Goal: Information Seeking & Learning: Learn about a topic

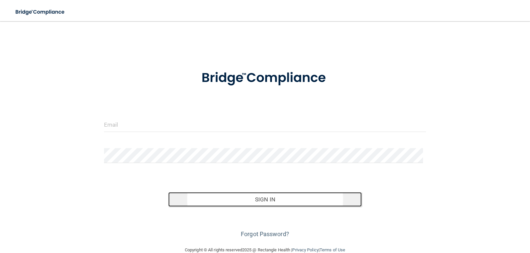
click at [273, 197] on button "Sign In" at bounding box center [264, 199] width 193 height 15
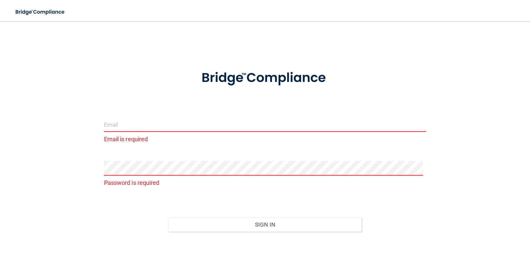
click at [191, 127] on input "email" at bounding box center [265, 124] width 322 height 15
type input "[PERSON_NAME][EMAIL_ADDRESS][DOMAIN_NAME]"
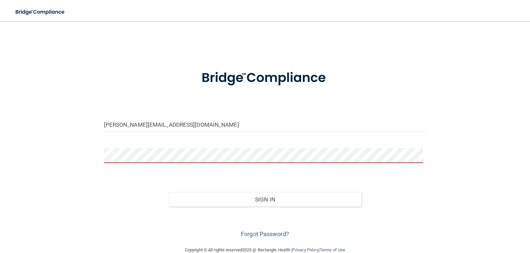
click at [168, 192] on button "Sign In" at bounding box center [264, 199] width 193 height 15
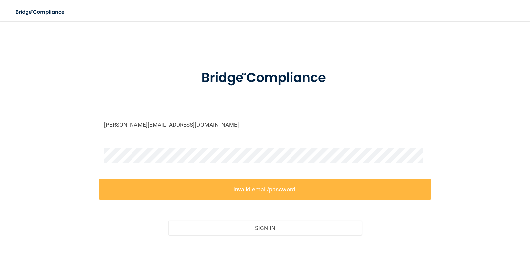
click at [129, 146] on form "sarahlynnrdh@yahoo.com Invalid email/password. You don't have permission to acc…" at bounding box center [265, 164] width 322 height 207
click at [93, 151] on div "sarahlynnrdh@yahoo.com Invalid email/password. You don't have permission to acc…" at bounding box center [265, 148] width 504 height 241
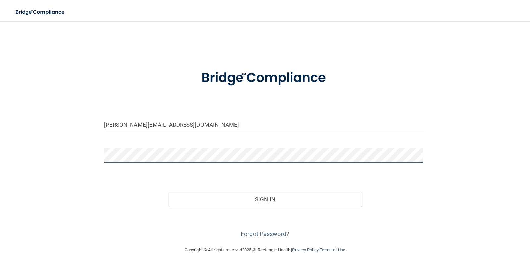
click at [168, 192] on button "Sign In" at bounding box center [264, 199] width 193 height 15
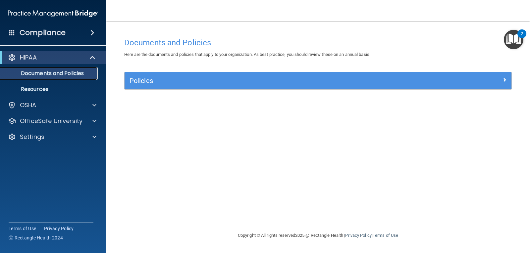
click at [41, 73] on p "Documents and Policies" at bounding box center [49, 73] width 90 height 7
click at [40, 77] on p "Documents and Policies" at bounding box center [49, 73] width 90 height 7
click at [39, 88] on p "Resources" at bounding box center [49, 89] width 90 height 7
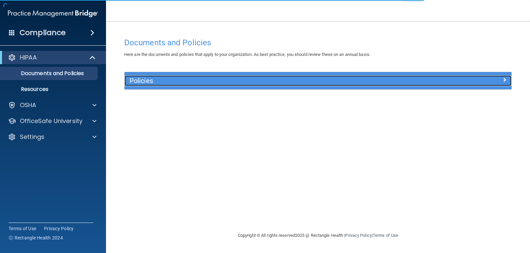
click at [139, 80] on h5 "Policies" at bounding box center [270, 80] width 280 height 7
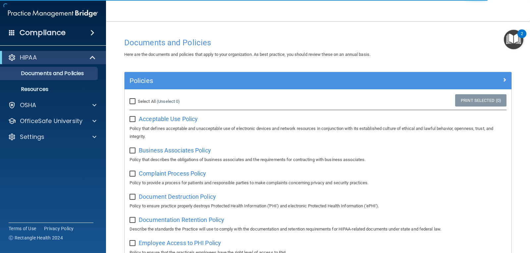
click at [135, 101] on input "Select All (Unselect 0) Unselect All" at bounding box center [134, 101] width 8 height 5
checkbox input "true"
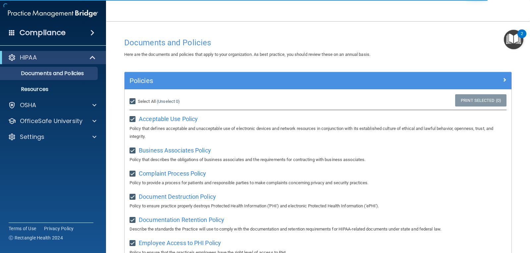
checkbox input "true"
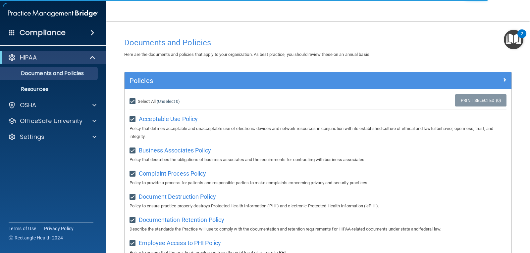
checkbox input "true"
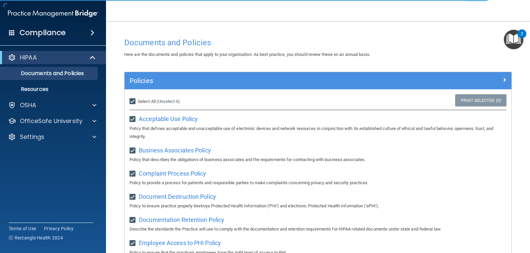
checkbox input "true"
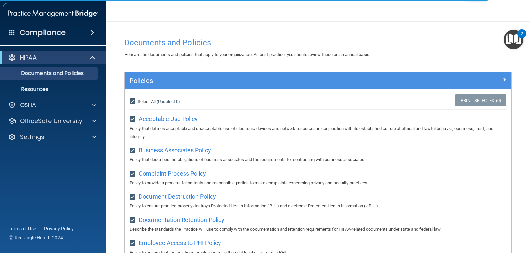
checkbox input "true"
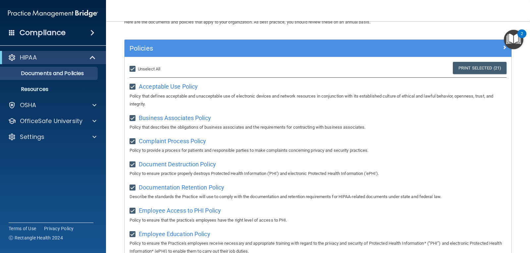
scroll to position [29, 0]
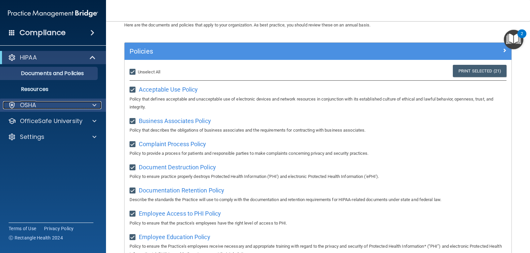
click at [32, 101] on p "OSHA" at bounding box center [28, 105] width 17 height 8
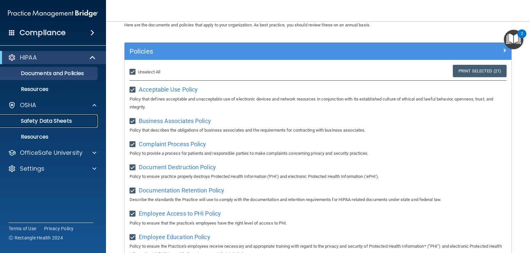
click at [64, 121] on p "Safety Data Sheets" at bounding box center [49, 121] width 90 height 7
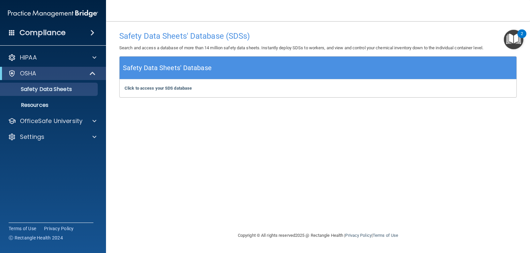
click at [43, 32] on h4 "Compliance" at bounding box center [43, 32] width 46 height 9
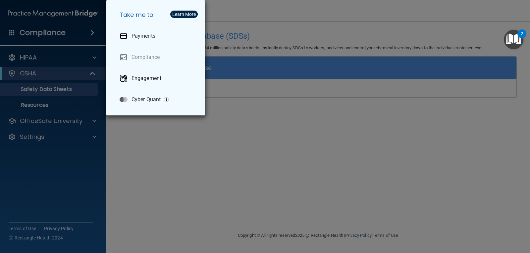
click at [200, 148] on div "Take me to: Payments Compliance Engagement Cyber Quant" at bounding box center [265, 126] width 530 height 253
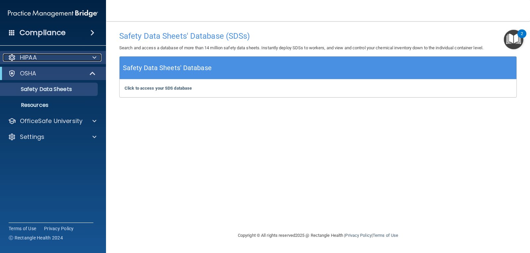
click at [41, 58] on div "HIPAA" at bounding box center [44, 58] width 82 height 8
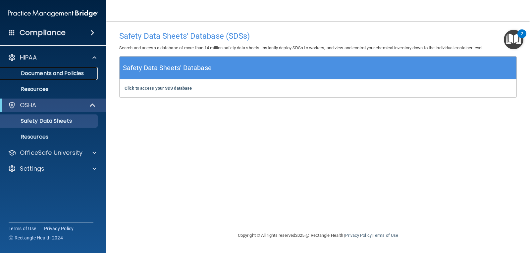
click at [64, 76] on p "Documents and Policies" at bounding box center [49, 73] width 90 height 7
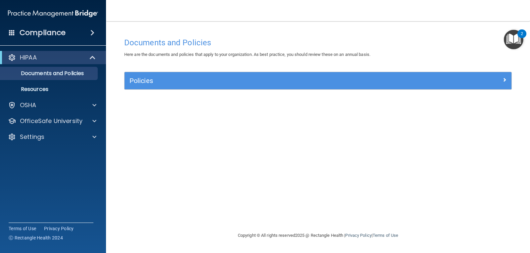
click at [42, 52] on div "HIPAA" at bounding box center [53, 57] width 106 height 13
click at [516, 39] on img "Open Resource Center, 2 new notifications" at bounding box center [514, 40] width 20 height 20
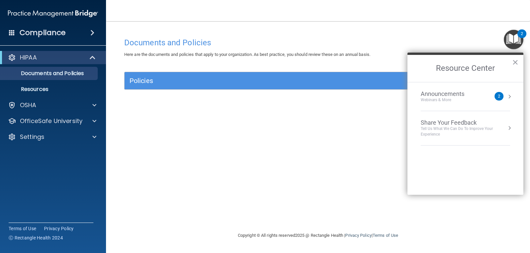
click at [438, 99] on div "Webinars & More" at bounding box center [449, 100] width 57 height 6
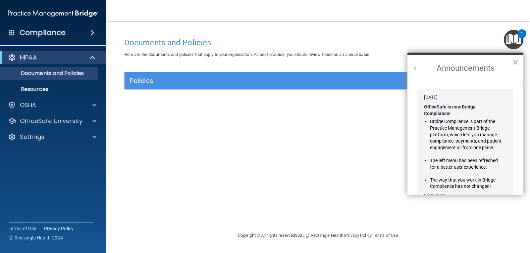
drag, startPoint x: 513, startPoint y: 62, endPoint x: 494, endPoint y: 61, distance: 18.9
click at [513, 62] on button "×" at bounding box center [515, 62] width 6 height 11
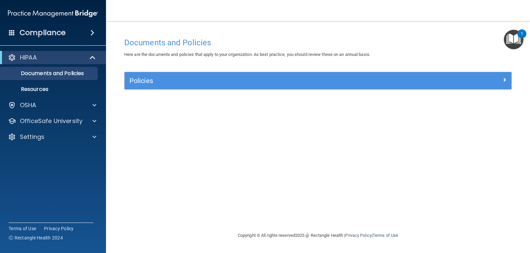
click at [447, 42] on h4 "Documents and Policies" at bounding box center [318, 42] width 388 height 9
click at [59, 34] on h4 "Compliance" at bounding box center [43, 32] width 46 height 9
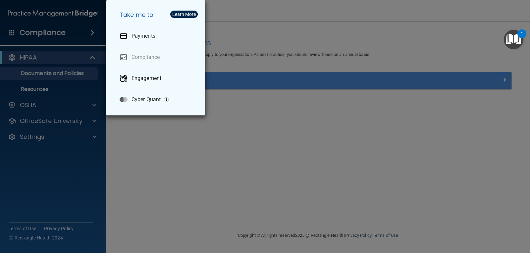
click at [41, 61] on div "Take me to: Payments Compliance Engagement Cyber Quant" at bounding box center [265, 126] width 530 height 253
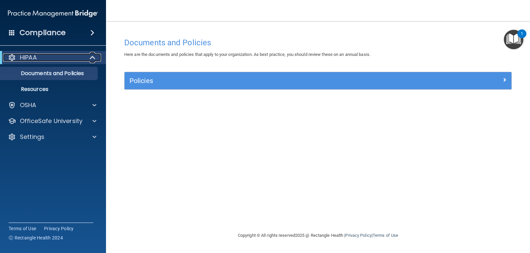
click at [35, 54] on p "HIPAA" at bounding box center [28, 58] width 17 height 8
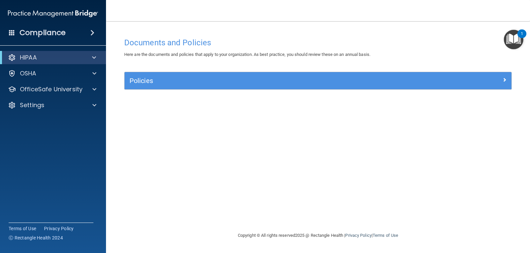
click at [30, 63] on div "HIPAA" at bounding box center [53, 57] width 106 height 13
click at [30, 58] on p "HIPAA" at bounding box center [28, 58] width 17 height 8
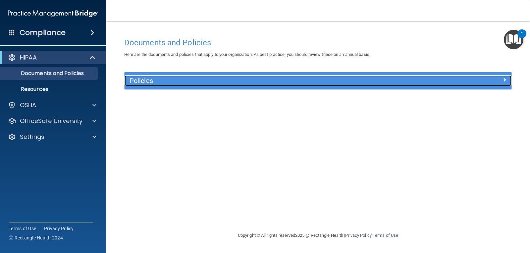
click at [149, 80] on h5 "Policies" at bounding box center [270, 80] width 280 height 7
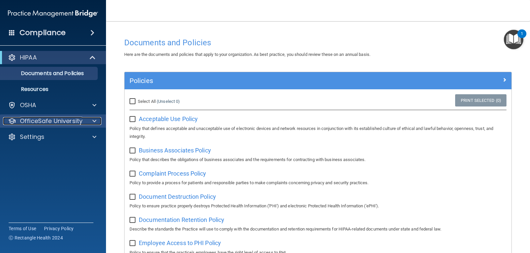
click at [42, 119] on p "OfficeSafe University" at bounding box center [51, 121] width 63 height 8
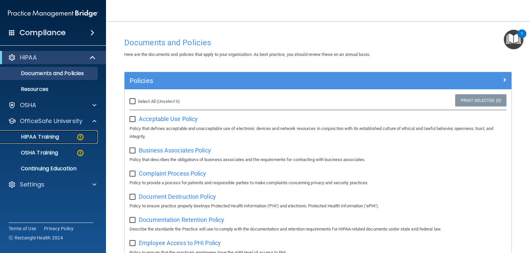
click at [41, 140] on p "HIPAA Training" at bounding box center [31, 137] width 55 height 7
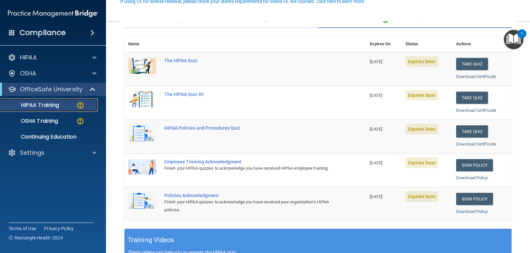
scroll to position [66, 0]
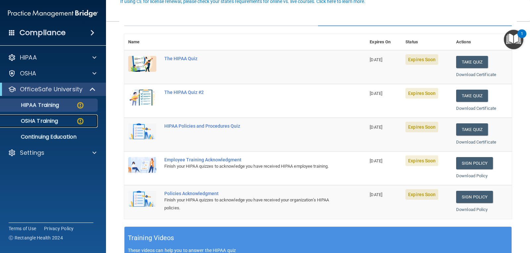
click at [41, 122] on p "OSHA Training" at bounding box center [31, 121] width 54 height 7
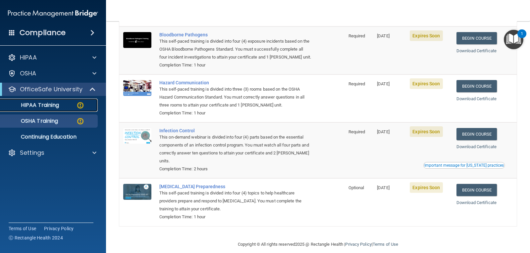
click at [53, 106] on p "HIPAA Training" at bounding box center [31, 105] width 55 height 7
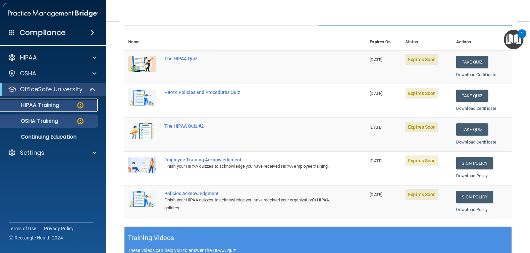
scroll to position [237, 0]
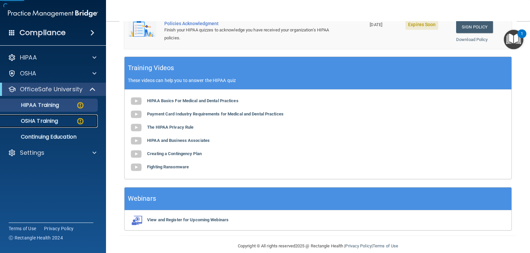
click at [33, 122] on p "OSHA Training" at bounding box center [31, 121] width 54 height 7
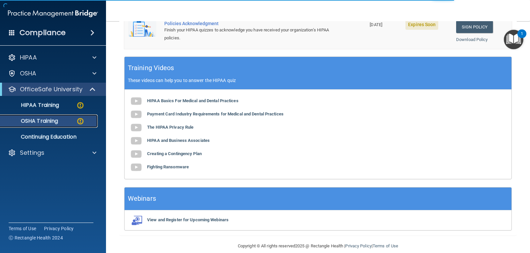
scroll to position [66, 0]
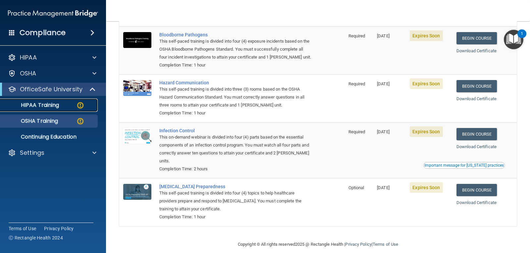
click at [49, 106] on p "HIPAA Training" at bounding box center [31, 105] width 55 height 7
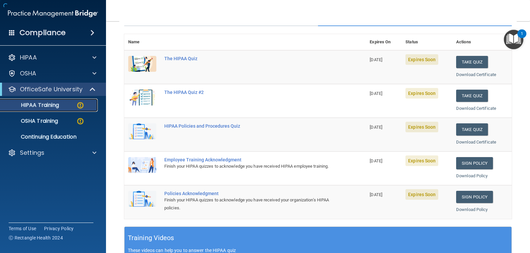
scroll to position [237, 0]
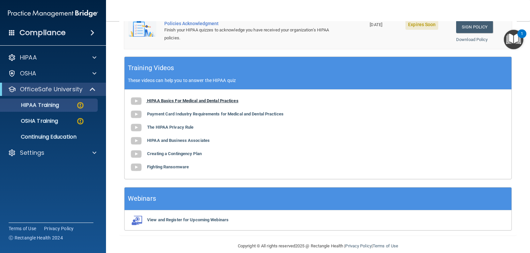
click at [160, 103] on b "HIPAA Basics For Medical and Dental Practices" at bounding box center [192, 100] width 91 height 5
click at [44, 118] on p "OSHA Training" at bounding box center [31, 121] width 54 height 7
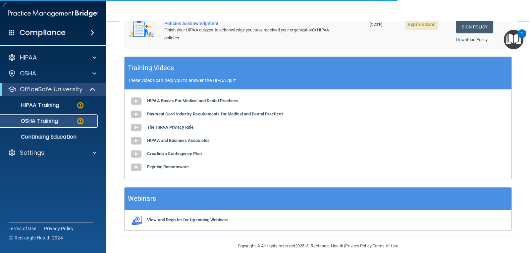
scroll to position [66, 0]
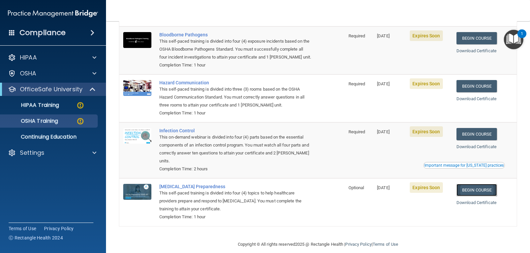
click at [481, 191] on link "Begin Course" at bounding box center [477, 190] width 40 height 12
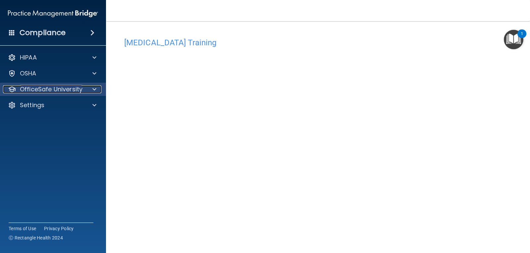
click at [53, 86] on p "OfficeSafe University" at bounding box center [51, 89] width 63 height 8
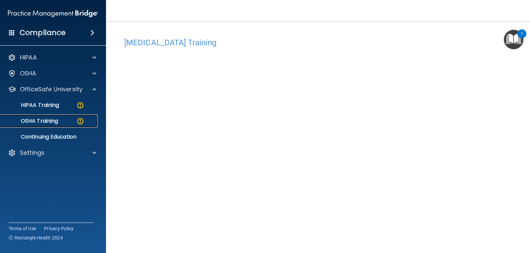
click at [56, 121] on p "OSHA Training" at bounding box center [31, 121] width 54 height 7
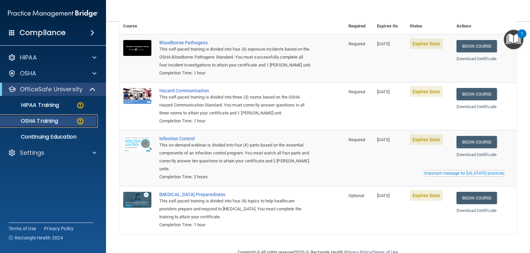
scroll to position [75, 0]
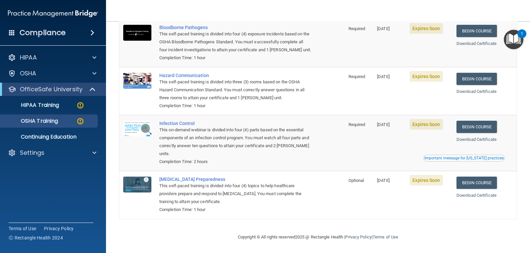
click at [467, 157] on div "Important message for [US_STATE] practices" at bounding box center [464, 158] width 80 height 4
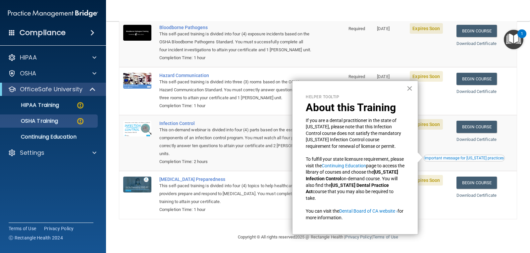
click at [410, 91] on button "×" at bounding box center [409, 88] width 6 height 11
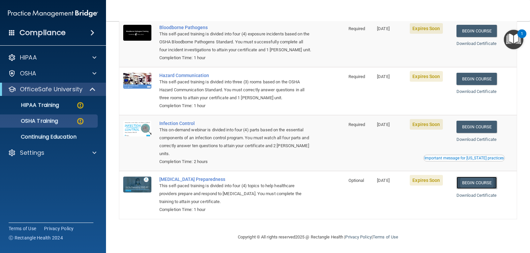
click at [479, 181] on link "Begin Course" at bounding box center [477, 183] width 40 height 12
click at [473, 30] on link "Begin Course" at bounding box center [477, 31] width 40 height 12
click at [50, 119] on p "OSHA Training" at bounding box center [31, 121] width 54 height 7
click at [46, 121] on p "OSHA Training" at bounding box center [31, 121] width 54 height 7
click at [44, 104] on p "HIPAA Training" at bounding box center [31, 105] width 55 height 7
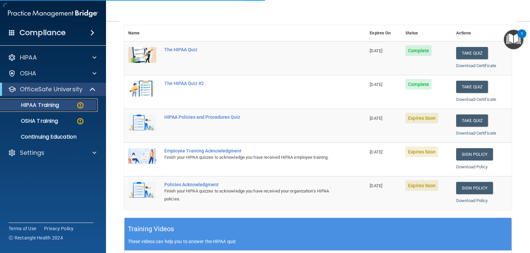
scroll to position [245, 0]
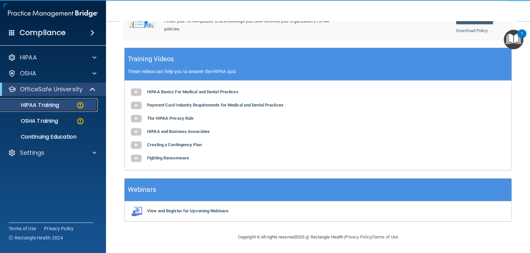
click at [63, 104] on div "HIPAA Training" at bounding box center [49, 105] width 90 height 7
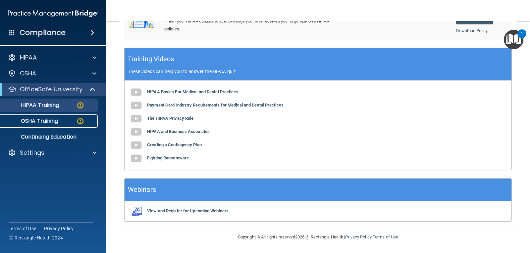
click at [52, 122] on p "OSHA Training" at bounding box center [31, 121] width 54 height 7
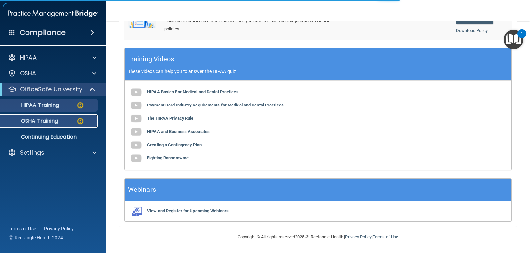
scroll to position [75, 0]
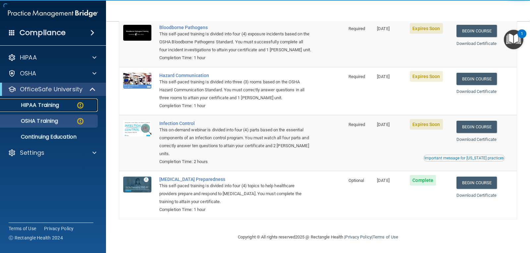
click at [41, 105] on p "HIPAA Training" at bounding box center [31, 105] width 55 height 7
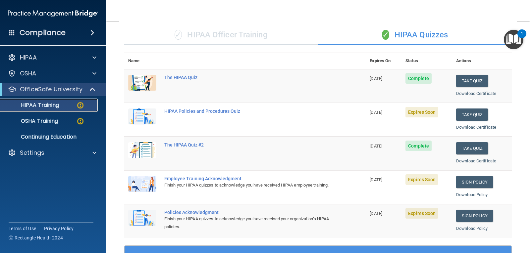
scroll to position [47, 0]
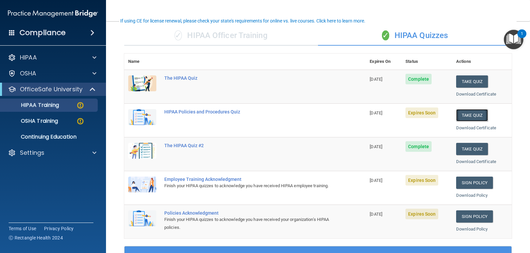
click at [476, 116] on button "Take Quiz" at bounding box center [472, 115] width 32 height 12
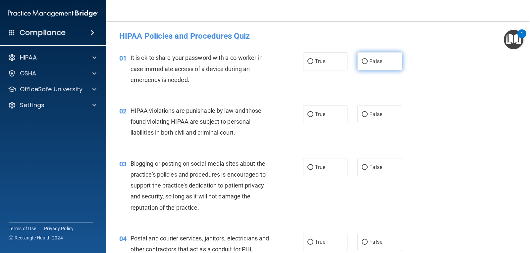
click at [369, 60] on span "False" at bounding box center [375, 61] width 13 height 6
click at [368, 60] on input "False" at bounding box center [365, 61] width 6 height 5
radio input "true"
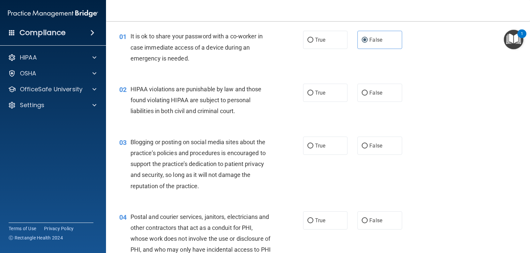
scroll to position [33, 0]
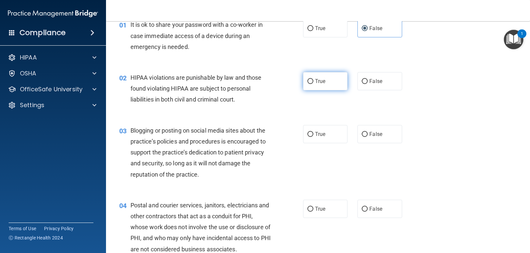
click at [321, 83] on span "True" at bounding box center [320, 81] width 10 height 6
click at [313, 83] on input "True" at bounding box center [310, 81] width 6 height 5
radio input "true"
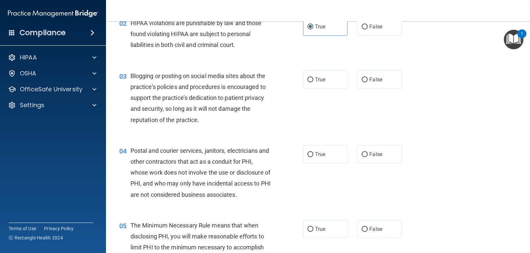
scroll to position [99, 0]
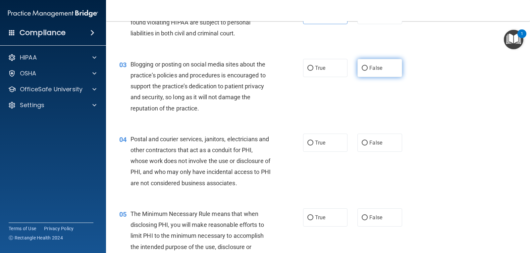
click at [373, 70] on span "False" at bounding box center [375, 68] width 13 height 6
click at [368, 70] on input "False" at bounding box center [365, 68] width 6 height 5
radio input "true"
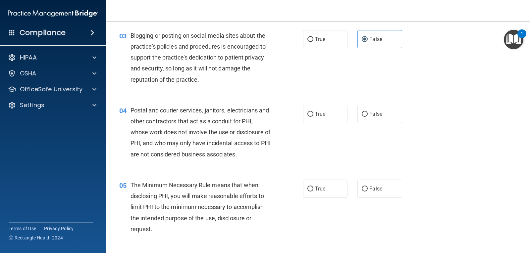
scroll to position [166, 0]
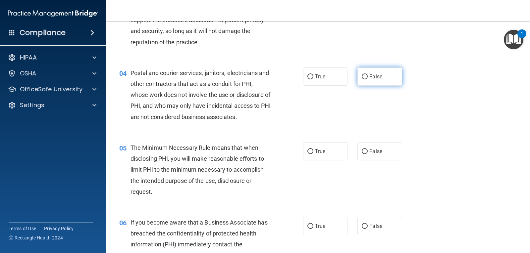
click at [372, 78] on span "False" at bounding box center [375, 77] width 13 height 6
click at [368, 78] on input "False" at bounding box center [365, 77] width 6 height 5
radio input "true"
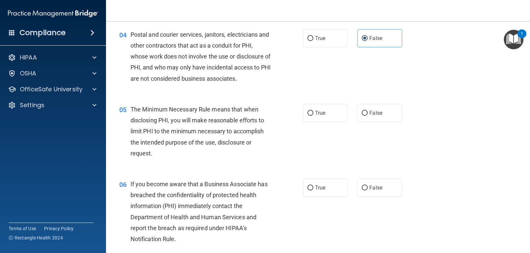
scroll to position [265, 0]
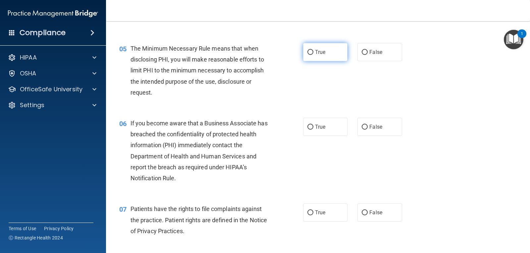
click at [307, 50] on input "True" at bounding box center [310, 52] width 6 height 5
radio input "true"
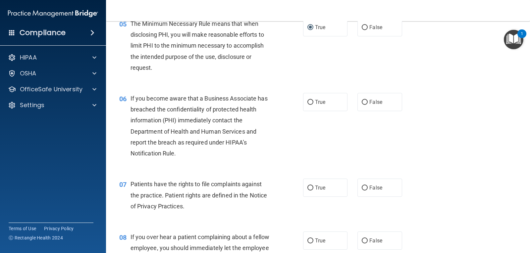
scroll to position [331, 0]
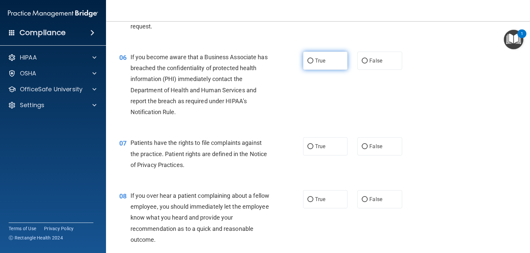
click at [315, 61] on span "True" at bounding box center [320, 61] width 10 height 6
click at [313, 61] on input "True" at bounding box center [310, 61] width 6 height 5
radio input "true"
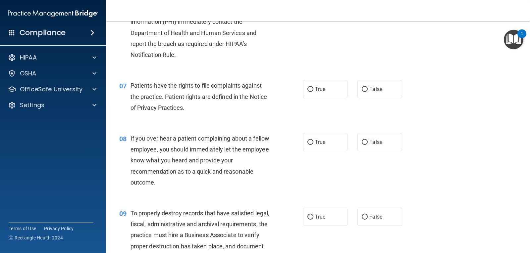
scroll to position [398, 0]
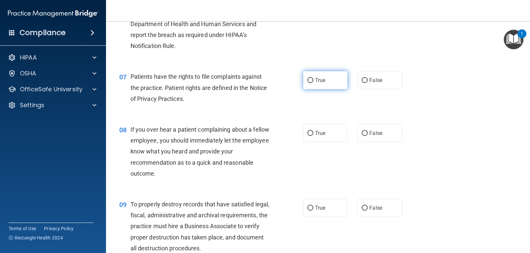
click at [316, 80] on span "True" at bounding box center [320, 80] width 10 height 6
click at [313, 80] on input "True" at bounding box center [310, 80] width 6 height 5
radio input "true"
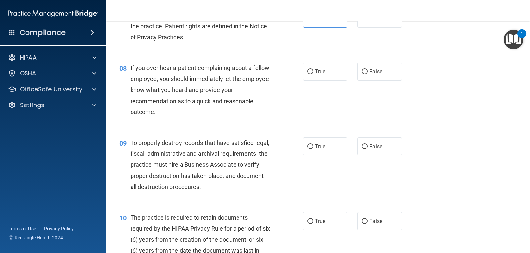
scroll to position [464, 0]
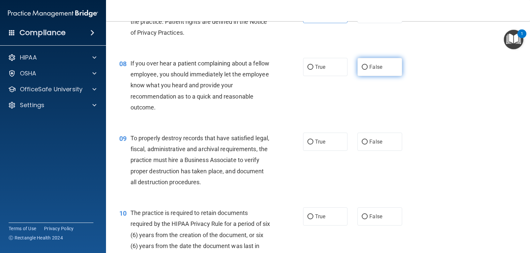
click at [373, 72] on label "False" at bounding box center [379, 67] width 44 height 18
click at [368, 70] on input "False" at bounding box center [365, 67] width 6 height 5
radio input "true"
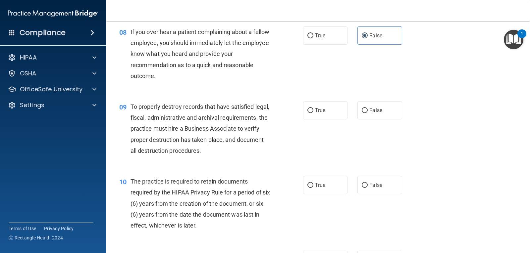
scroll to position [563, 0]
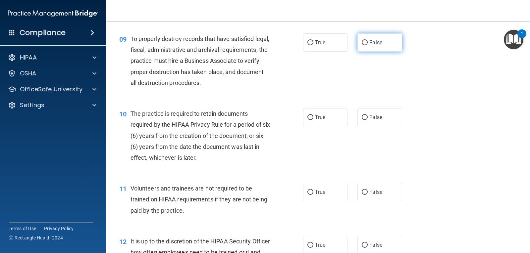
click at [366, 40] on label "False" at bounding box center [379, 42] width 44 height 18
click at [366, 40] on input "False" at bounding box center [365, 42] width 6 height 5
radio input "true"
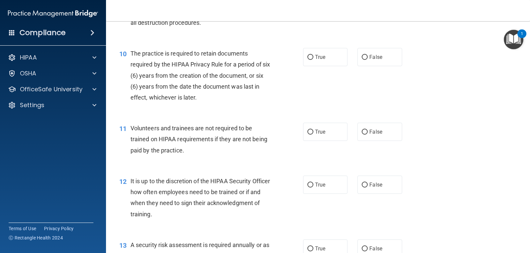
scroll to position [629, 0]
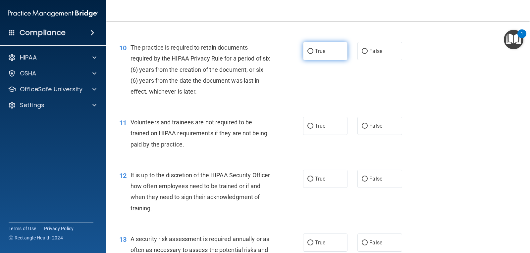
click at [310, 53] on input "True" at bounding box center [310, 51] width 6 height 5
radio input "true"
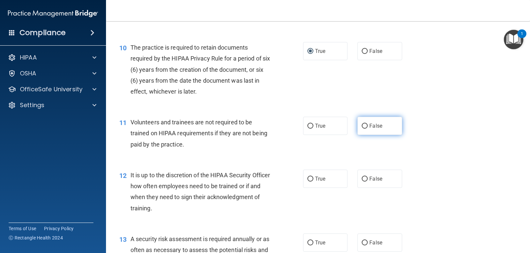
click at [370, 126] on span "False" at bounding box center [375, 126] width 13 height 6
click at [368, 126] on input "False" at bounding box center [365, 126] width 6 height 5
radio input "true"
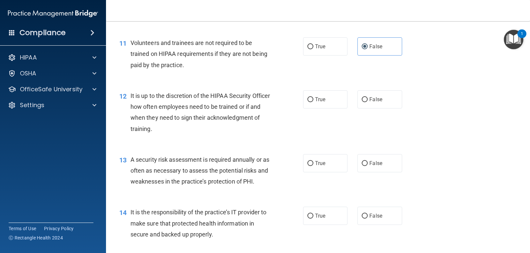
scroll to position [729, 0]
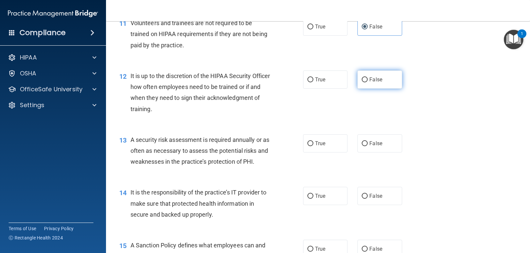
click at [363, 82] on input "False" at bounding box center [365, 80] width 6 height 5
radio input "true"
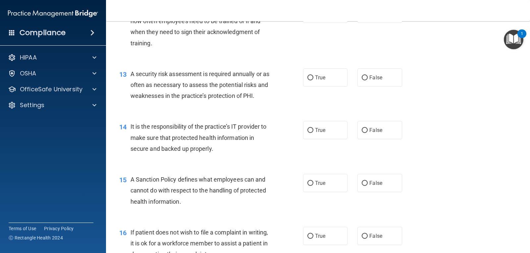
scroll to position [795, 0]
click at [309, 79] on input "True" at bounding box center [310, 77] width 6 height 5
radio input "true"
click at [310, 132] on input "True" at bounding box center [310, 130] width 6 height 5
radio input "true"
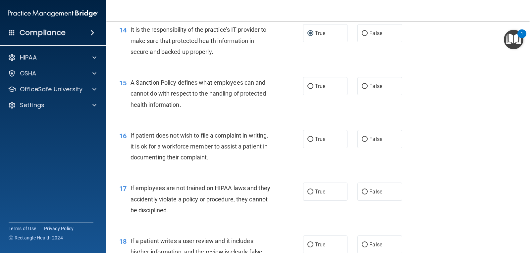
scroll to position [894, 0]
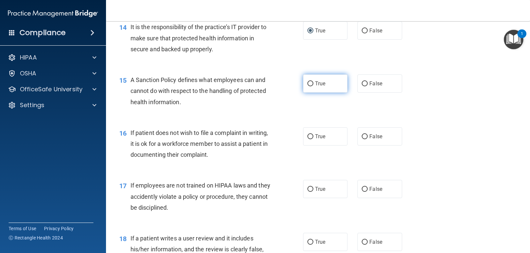
click at [318, 84] on span "True" at bounding box center [320, 84] width 10 height 6
click at [313, 84] on input "True" at bounding box center [310, 83] width 6 height 5
radio input "true"
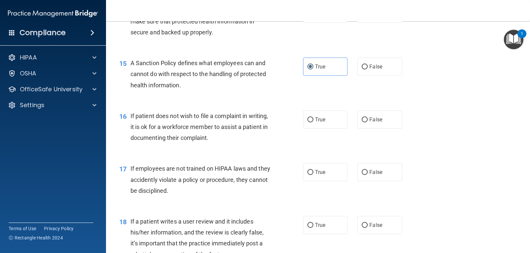
scroll to position [961, 0]
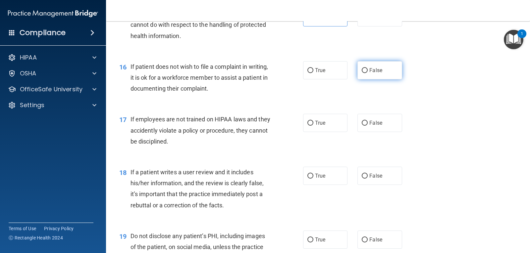
click at [365, 73] on label "False" at bounding box center [379, 70] width 44 height 18
click at [365, 73] on input "False" at bounding box center [365, 70] width 6 height 5
radio input "true"
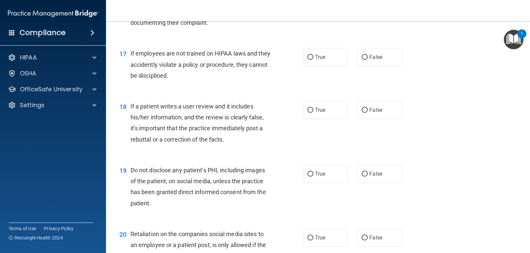
scroll to position [1027, 0]
click at [361, 63] on label "False" at bounding box center [379, 57] width 44 height 18
click at [362, 60] on input "False" at bounding box center [365, 57] width 6 height 5
radio input "true"
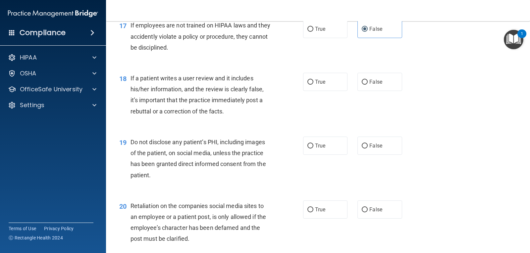
scroll to position [1093, 0]
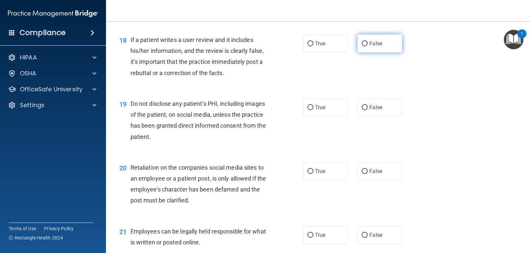
click at [365, 41] on label "False" at bounding box center [379, 43] width 44 height 18
click at [365, 41] on input "False" at bounding box center [365, 43] width 6 height 5
radio input "true"
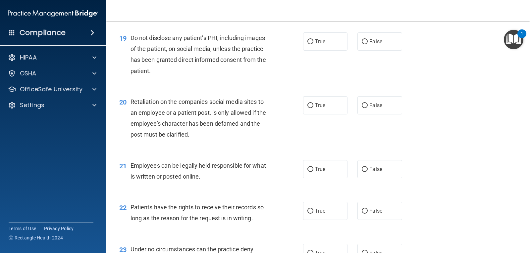
scroll to position [1160, 0]
click at [315, 43] on span "True" at bounding box center [320, 41] width 10 height 6
click at [313, 43] on input "True" at bounding box center [310, 41] width 6 height 5
radio input "true"
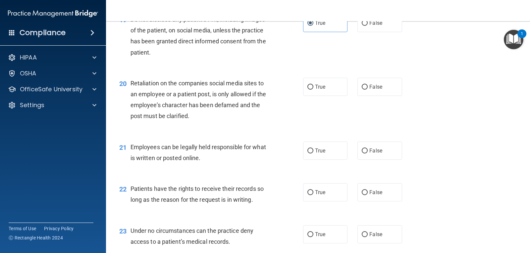
scroll to position [1226, 0]
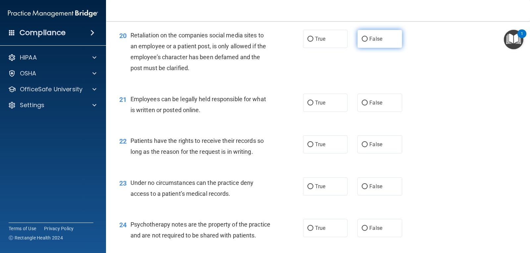
click at [374, 39] on span "False" at bounding box center [375, 39] width 13 height 6
click at [368, 39] on input "False" at bounding box center [365, 39] width 6 height 5
radio input "true"
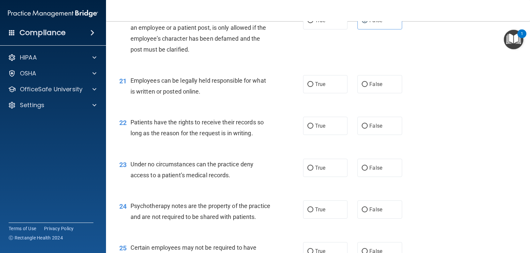
scroll to position [1292, 0]
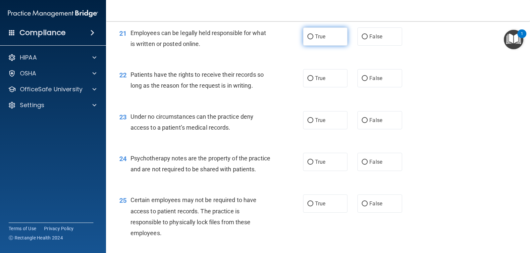
click at [315, 37] on span "True" at bounding box center [320, 36] width 10 height 6
click at [313, 37] on input "True" at bounding box center [310, 36] width 6 height 5
radio input "true"
click at [371, 81] on span "False" at bounding box center [375, 78] width 13 height 6
click at [368, 81] on input "False" at bounding box center [365, 78] width 6 height 5
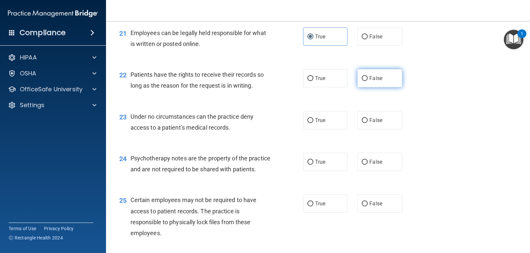
radio input "true"
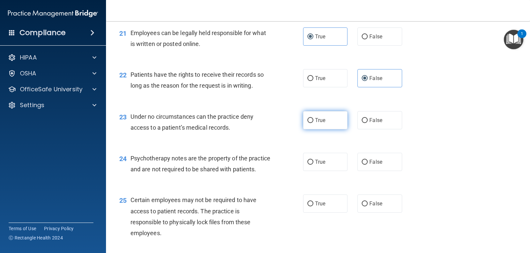
click at [311, 124] on label "True" at bounding box center [325, 120] width 44 height 18
click at [311, 123] on input "True" at bounding box center [310, 120] width 6 height 5
radio input "true"
click at [369, 159] on span "False" at bounding box center [375, 162] width 13 height 6
click at [368, 160] on input "False" at bounding box center [365, 162] width 6 height 5
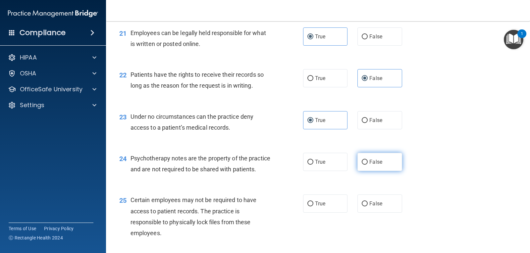
radio input "true"
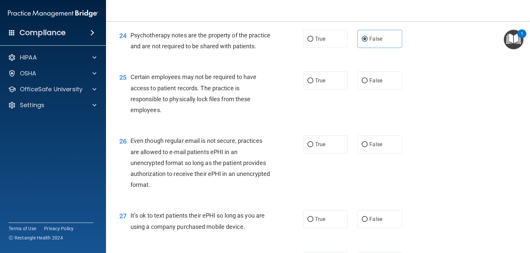
scroll to position [1425, 0]
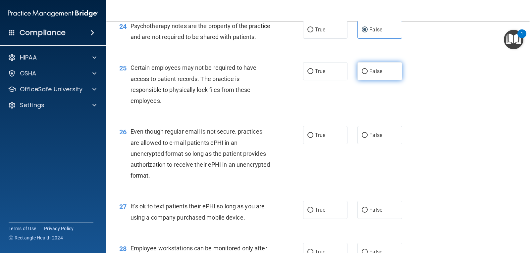
click at [362, 74] on input "False" at bounding box center [365, 71] width 6 height 5
radio input "true"
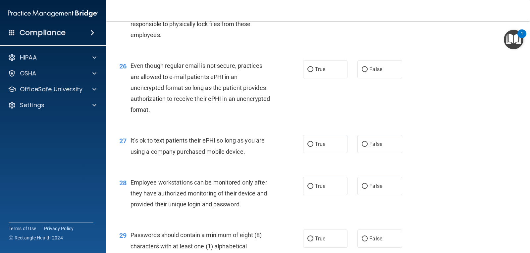
scroll to position [1491, 0]
click at [376, 72] on span "False" at bounding box center [375, 69] width 13 height 6
click at [368, 72] on input "False" at bounding box center [365, 69] width 6 height 5
radio input "true"
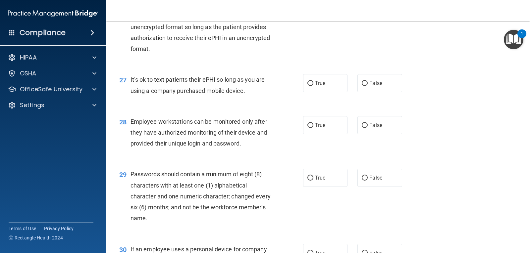
scroll to position [1557, 0]
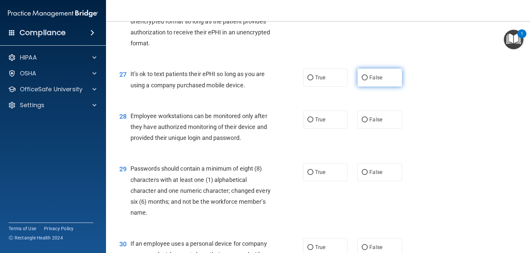
click at [377, 81] on span "False" at bounding box center [375, 78] width 13 height 6
click at [368, 81] on input "False" at bounding box center [365, 78] width 6 height 5
radio input "true"
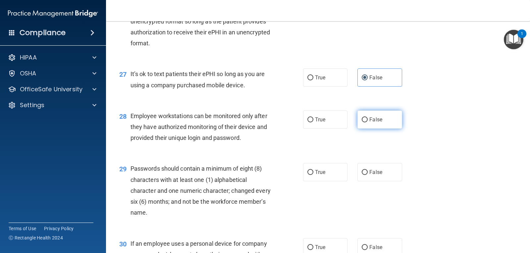
click at [384, 126] on label "False" at bounding box center [379, 120] width 44 height 18
click at [368, 123] on input "False" at bounding box center [365, 120] width 6 height 5
radio input "true"
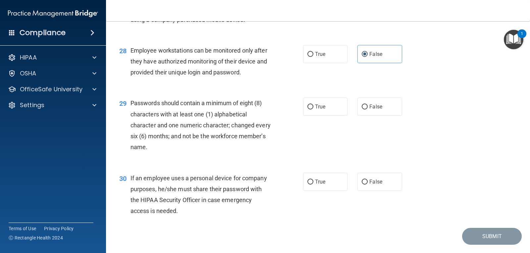
scroll to position [1623, 0]
click at [318, 115] on label "True" at bounding box center [325, 106] width 44 height 18
click at [313, 109] on input "True" at bounding box center [310, 106] width 6 height 5
radio input "true"
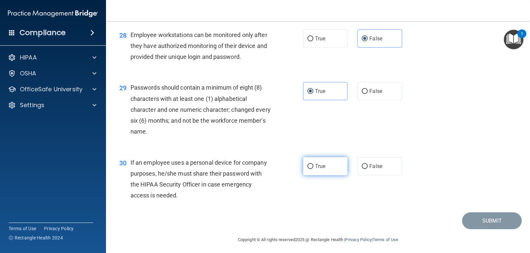
scroll to position [1652, 0]
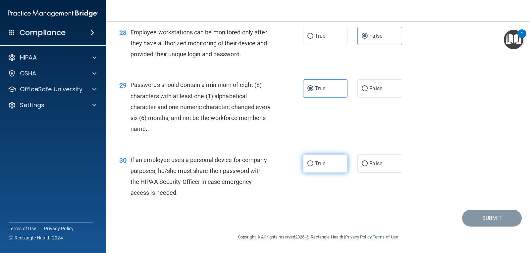
click at [311, 161] on label "True" at bounding box center [325, 164] width 44 height 18
click at [311, 162] on input "True" at bounding box center [310, 164] width 6 height 5
radio input "true"
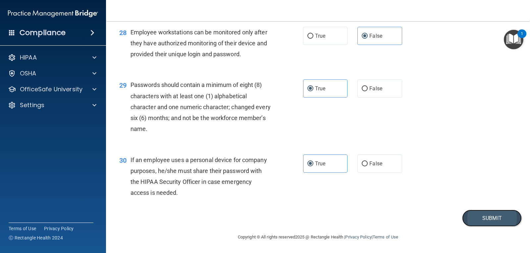
click at [509, 224] on button "Submit" at bounding box center [492, 218] width 60 height 17
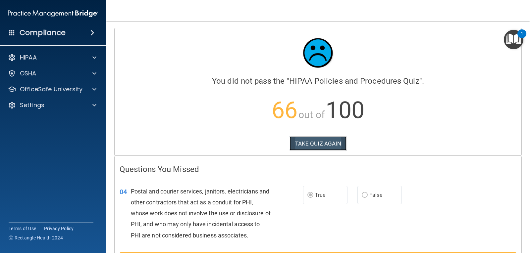
click at [330, 143] on button "TAKE QUIZ AGAIN" at bounding box center [318, 143] width 57 height 15
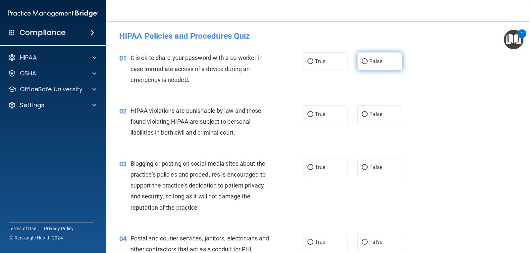
click at [369, 63] on span "False" at bounding box center [375, 61] width 13 height 6
click at [368, 63] on input "False" at bounding box center [365, 61] width 6 height 5
radio input "true"
click at [315, 114] on span "True" at bounding box center [320, 114] width 10 height 6
click at [313, 114] on input "True" at bounding box center [310, 114] width 6 height 5
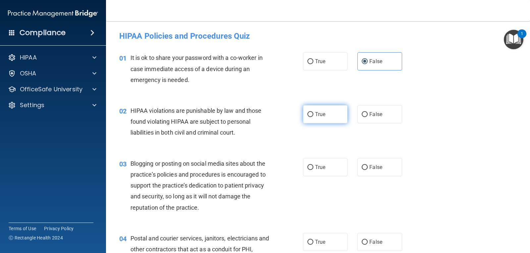
radio input "true"
click at [317, 239] on label "True" at bounding box center [325, 242] width 44 height 18
click at [313, 240] on input "True" at bounding box center [310, 242] width 6 height 5
radio input "true"
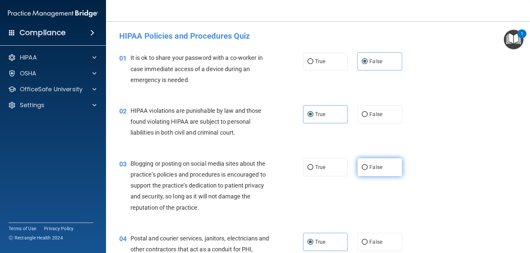
click at [362, 166] on input "False" at bounding box center [365, 167] width 6 height 5
radio input "true"
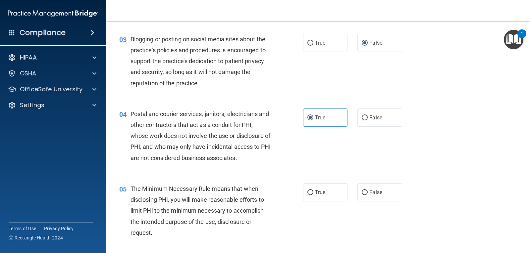
scroll to position [166, 0]
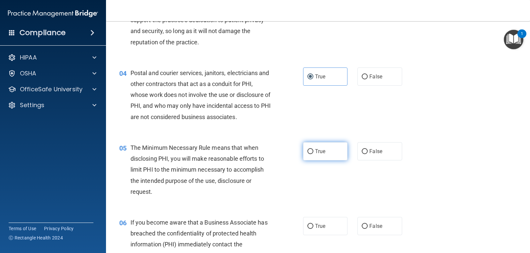
click at [320, 153] on span "True" at bounding box center [320, 151] width 10 height 6
click at [313, 153] on input "True" at bounding box center [310, 151] width 6 height 5
radio input "true"
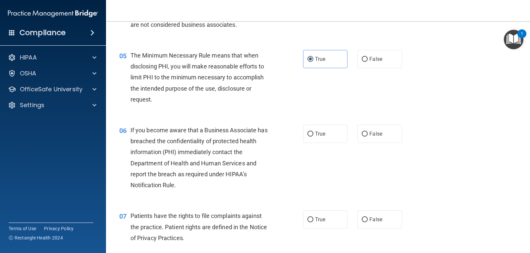
scroll to position [265, 0]
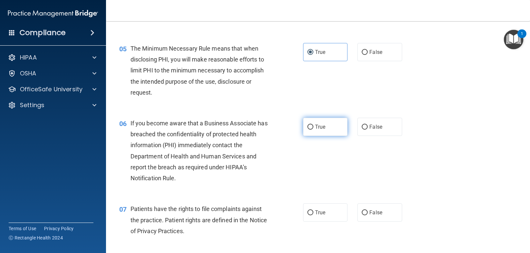
click at [315, 128] on span "True" at bounding box center [320, 127] width 10 height 6
click at [313, 128] on input "True" at bounding box center [310, 127] width 6 height 5
radio input "true"
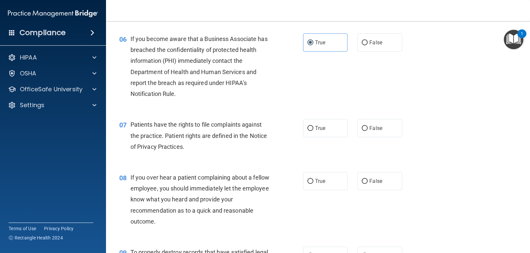
scroll to position [364, 0]
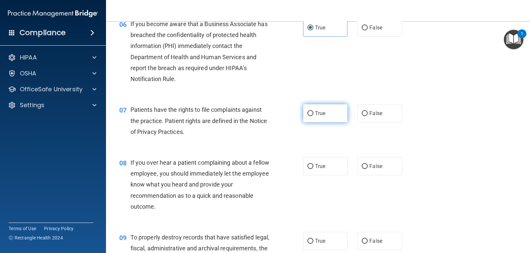
click at [321, 116] on span "True" at bounding box center [320, 113] width 10 height 6
click at [313, 116] on input "True" at bounding box center [310, 113] width 6 height 5
radio input "true"
click at [375, 162] on label "False" at bounding box center [379, 166] width 44 height 18
click at [368, 164] on input "False" at bounding box center [365, 166] width 6 height 5
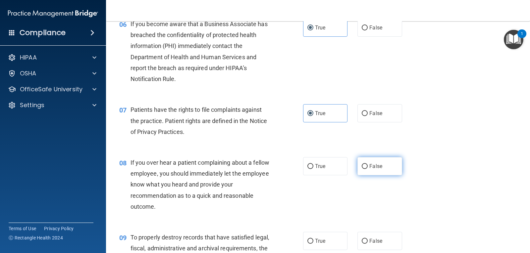
radio input "true"
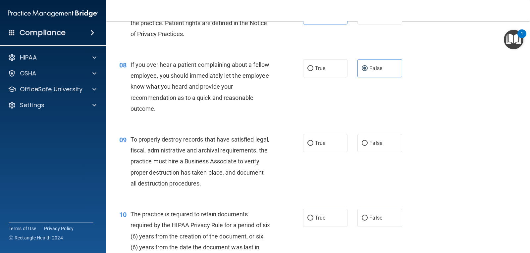
scroll to position [464, 0]
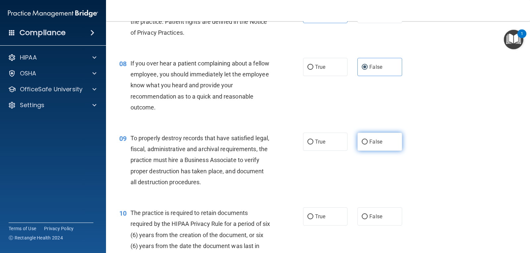
click at [372, 143] on span "False" at bounding box center [375, 142] width 13 height 6
click at [368, 143] on input "False" at bounding box center [365, 142] width 6 height 5
radio input "true"
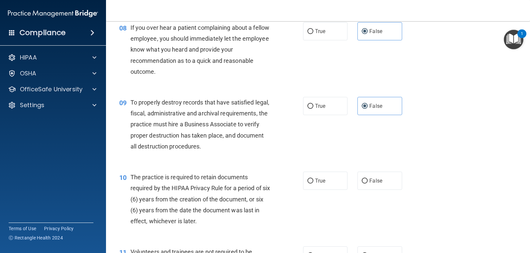
scroll to position [563, 0]
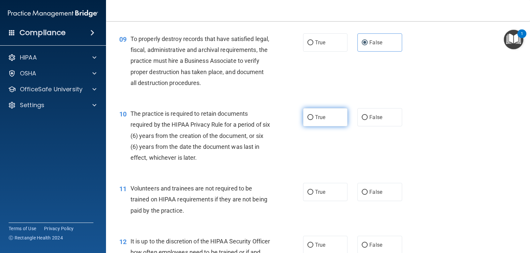
click at [320, 118] on span "True" at bounding box center [320, 117] width 10 height 6
click at [313, 118] on input "True" at bounding box center [310, 117] width 6 height 5
radio input "true"
click at [387, 189] on label "False" at bounding box center [379, 192] width 44 height 18
click at [368, 190] on input "False" at bounding box center [365, 192] width 6 height 5
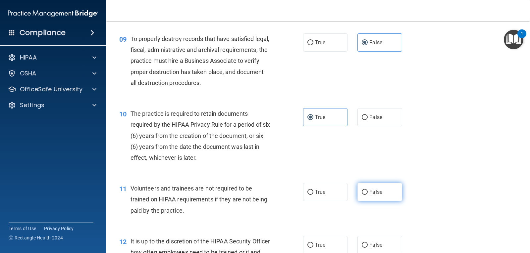
radio input "true"
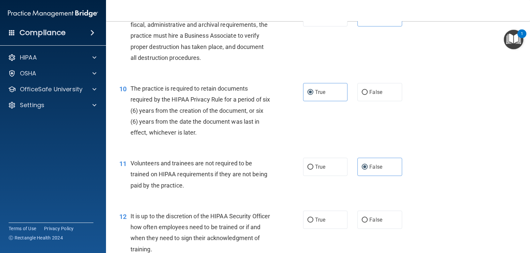
scroll to position [663, 0]
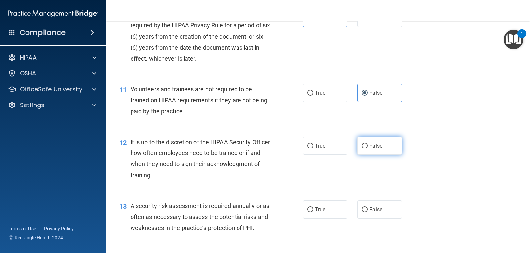
click at [373, 148] on span "False" at bounding box center [375, 146] width 13 height 6
click at [368, 148] on input "False" at bounding box center [365, 146] width 6 height 5
radio input "true"
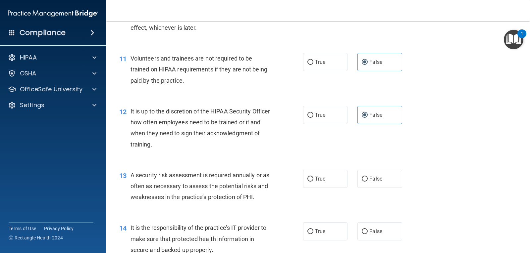
scroll to position [729, 0]
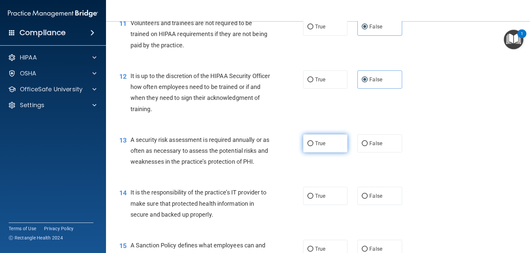
click at [316, 145] on span "True" at bounding box center [320, 143] width 10 height 6
click at [313, 145] on input "True" at bounding box center [310, 143] width 6 height 5
radio input "true"
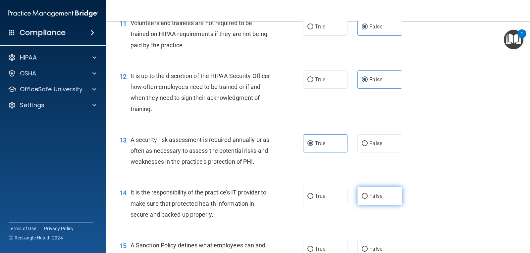
click at [376, 198] on span "False" at bounding box center [375, 196] width 13 height 6
click at [368, 198] on input "False" at bounding box center [365, 196] width 6 height 5
radio input "true"
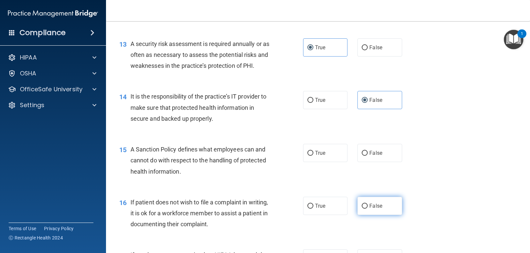
scroll to position [828, 0]
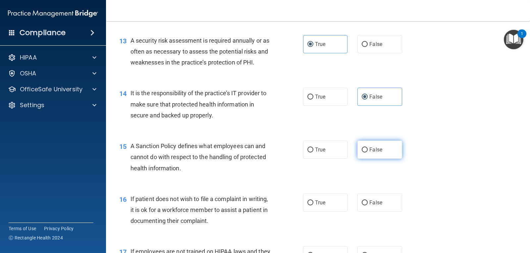
click at [362, 151] on input "False" at bounding box center [365, 150] width 6 height 5
radio input "true"
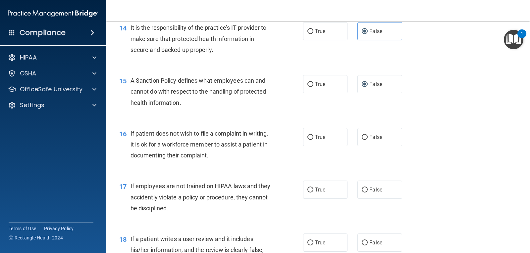
scroll to position [894, 0]
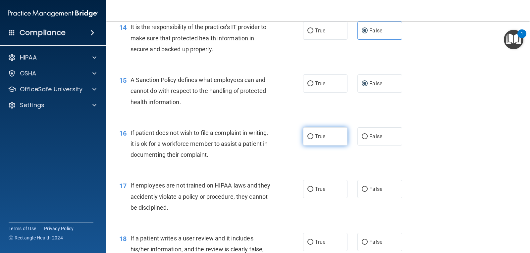
click at [310, 137] on input "True" at bounding box center [310, 137] width 6 height 5
radio input "true"
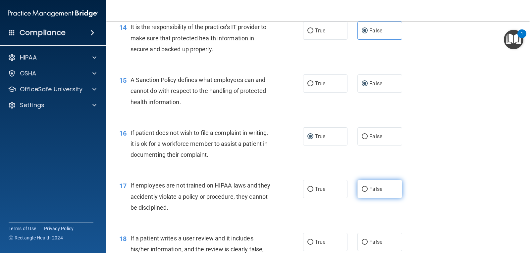
click at [369, 189] on span "False" at bounding box center [375, 189] width 13 height 6
click at [368, 189] on input "False" at bounding box center [365, 189] width 6 height 5
radio input "true"
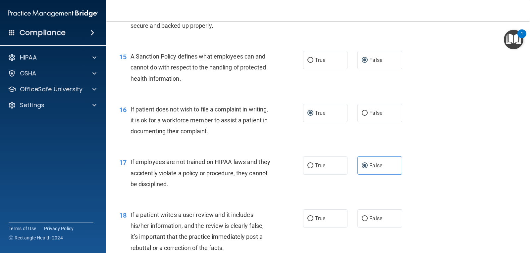
scroll to position [994, 0]
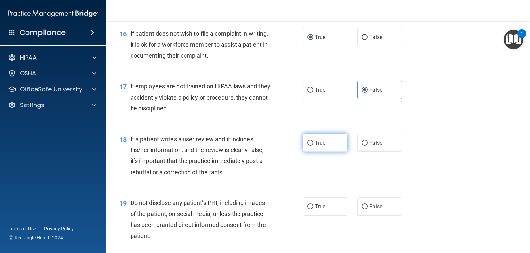
click at [312, 142] on label "True" at bounding box center [325, 143] width 44 height 18
click at [312, 142] on input "True" at bounding box center [310, 143] width 6 height 5
radio input "true"
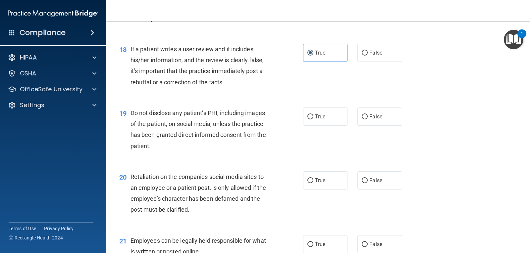
scroll to position [1093, 0]
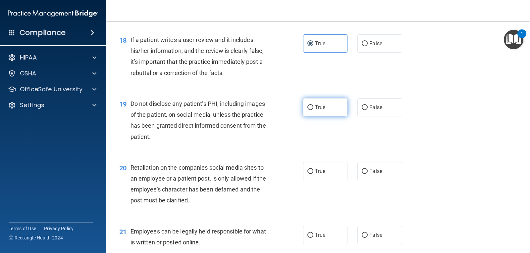
click at [308, 109] on input "True" at bounding box center [310, 107] width 6 height 5
radio input "true"
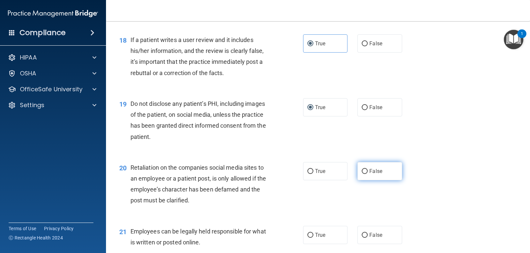
click at [374, 175] on label "False" at bounding box center [379, 171] width 44 height 18
click at [368, 174] on input "False" at bounding box center [365, 171] width 6 height 5
radio input "true"
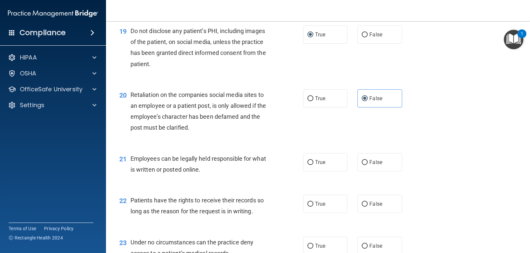
scroll to position [1193, 0]
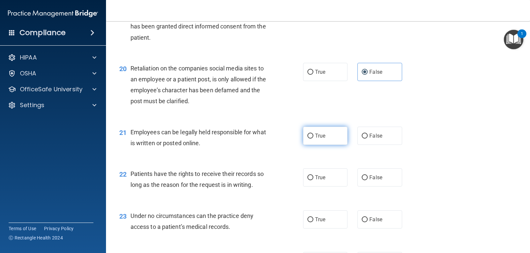
click at [318, 139] on label "True" at bounding box center [325, 136] width 44 height 18
click at [313, 139] on input "True" at bounding box center [310, 136] width 6 height 5
radio input "true"
click at [378, 175] on span "False" at bounding box center [375, 178] width 13 height 6
click at [368, 176] on input "False" at bounding box center [365, 178] width 6 height 5
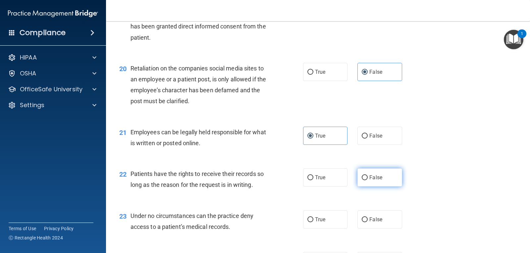
radio input "true"
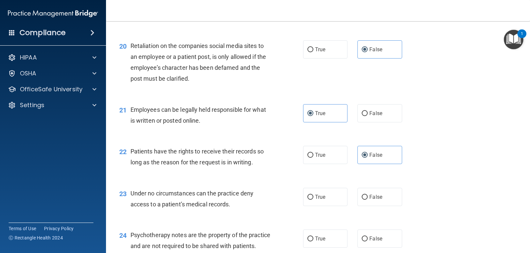
scroll to position [1292, 0]
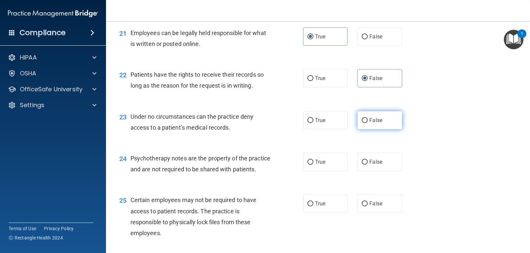
click at [377, 115] on label "False" at bounding box center [379, 120] width 44 height 18
click at [368, 118] on input "False" at bounding box center [365, 120] width 6 height 5
radio input "true"
click at [311, 167] on label "True" at bounding box center [325, 162] width 44 height 18
click at [311, 165] on input "True" at bounding box center [310, 162] width 6 height 5
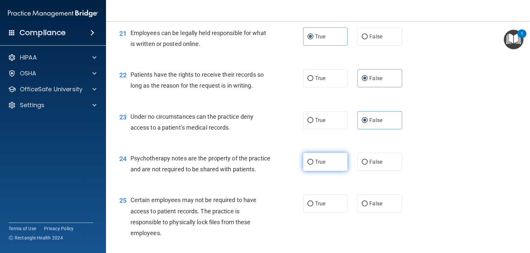
radio input "true"
click at [307, 207] on input "True" at bounding box center [310, 204] width 6 height 5
radio input "true"
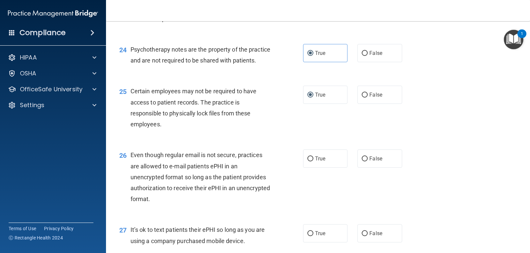
scroll to position [1425, 0]
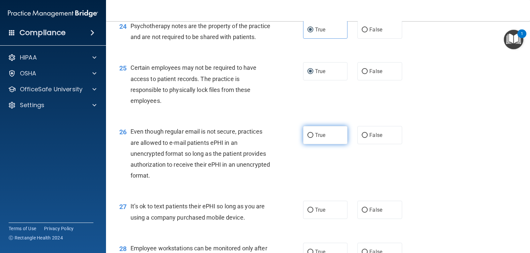
click at [315, 138] on span "True" at bounding box center [320, 135] width 10 height 6
click at [313, 138] on input "True" at bounding box center [310, 135] width 6 height 5
radio input "true"
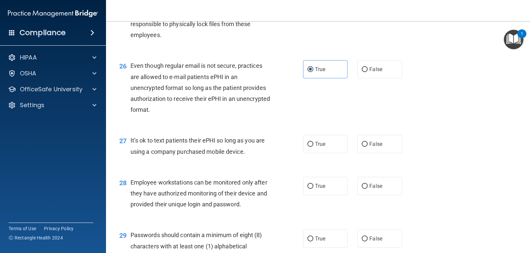
scroll to position [1491, 0]
click at [375, 147] on span "False" at bounding box center [375, 144] width 13 height 6
click at [368, 147] on input "False" at bounding box center [365, 144] width 6 height 5
radio input "true"
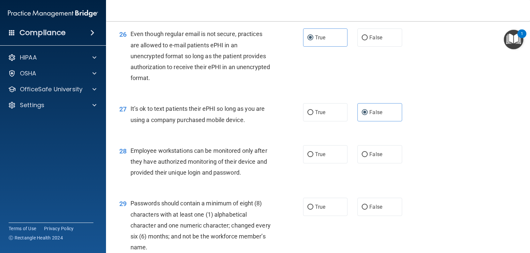
scroll to position [1590, 0]
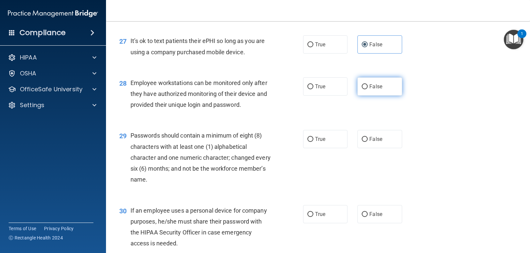
click at [364, 89] on input "False" at bounding box center [365, 86] width 6 height 5
radio input "true"
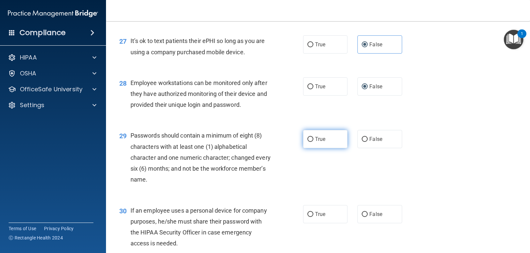
click at [316, 142] on span "True" at bounding box center [320, 139] width 10 height 6
click at [313, 142] on input "True" at bounding box center [310, 139] width 6 height 5
radio input "true"
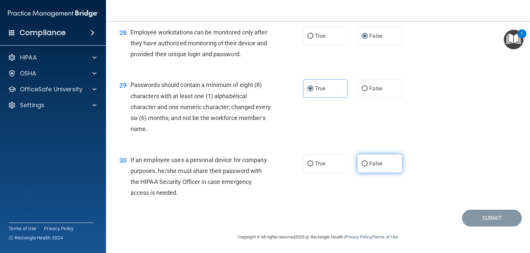
click at [365, 163] on label "False" at bounding box center [379, 164] width 44 height 18
drag, startPoint x: 365, startPoint y: 162, endPoint x: 371, endPoint y: 163, distance: 5.7
click at [365, 162] on label "False" at bounding box center [379, 164] width 44 height 18
click at [365, 162] on input "False" at bounding box center [365, 164] width 6 height 5
radio input "true"
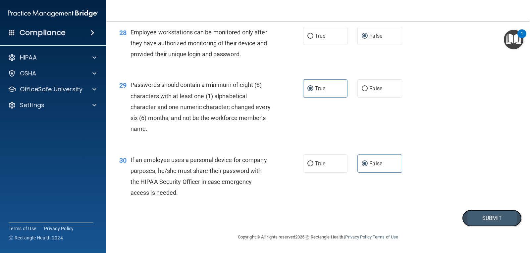
click at [477, 219] on button "Submit" at bounding box center [492, 218] width 60 height 17
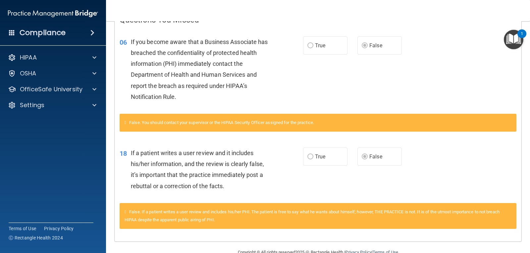
scroll to position [165, 0]
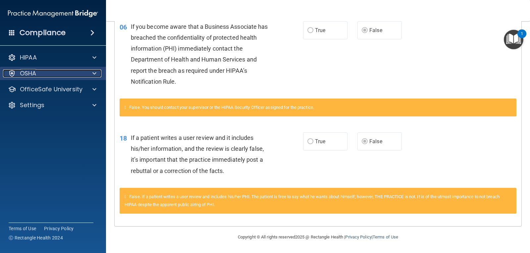
click at [54, 72] on div "OSHA" at bounding box center [44, 74] width 82 height 8
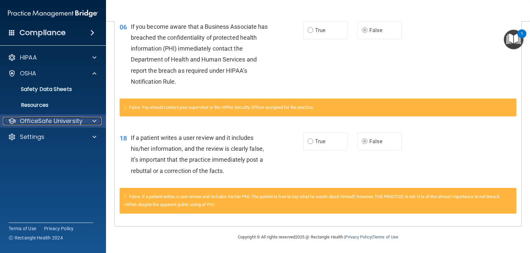
click at [57, 119] on p "OfficeSafe University" at bounding box center [51, 121] width 63 height 8
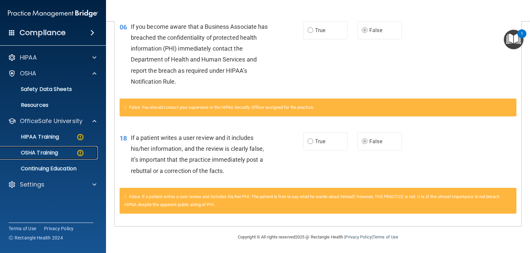
click at [52, 150] on p "OSHA Training" at bounding box center [31, 153] width 54 height 7
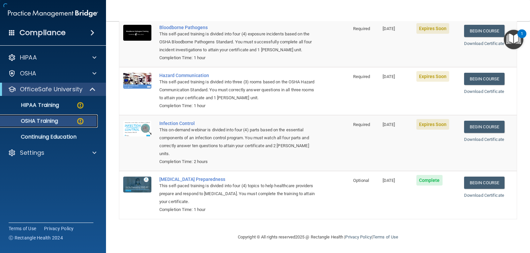
scroll to position [75, 0]
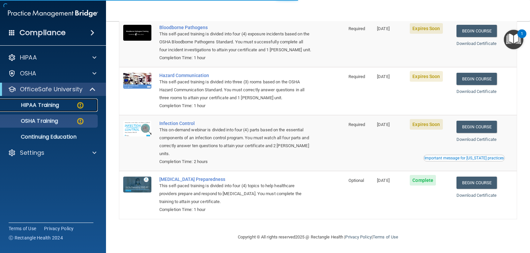
drag, startPoint x: 60, startPoint y: 103, endPoint x: 73, endPoint y: 103, distance: 12.9
click at [60, 103] on div "HIPAA Training" at bounding box center [49, 105] width 90 height 7
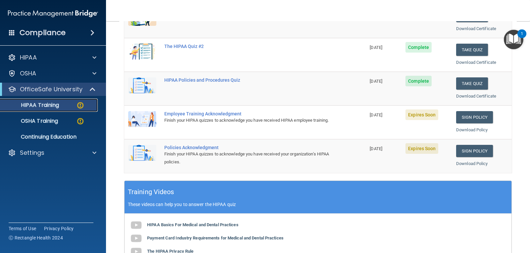
scroll to position [113, 0]
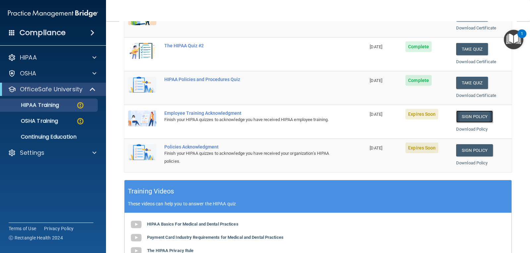
click at [473, 114] on link "Sign Policy" at bounding box center [474, 117] width 37 height 12
click at [478, 151] on link "Sign Policy" at bounding box center [474, 150] width 37 height 12
click at [52, 120] on p "OSHA Training" at bounding box center [31, 121] width 54 height 7
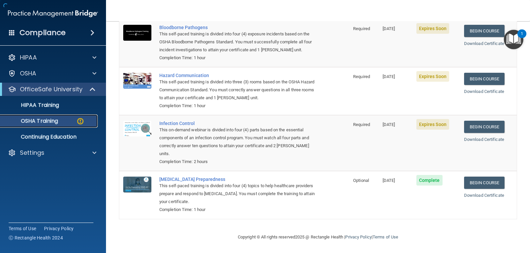
scroll to position [75, 0]
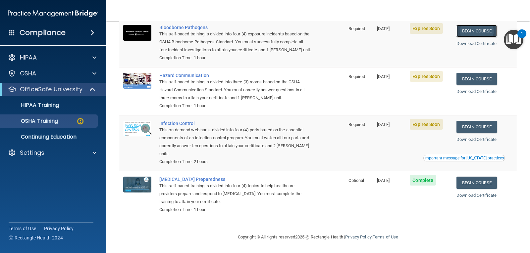
click at [469, 30] on link "Begin Course" at bounding box center [477, 31] width 40 height 12
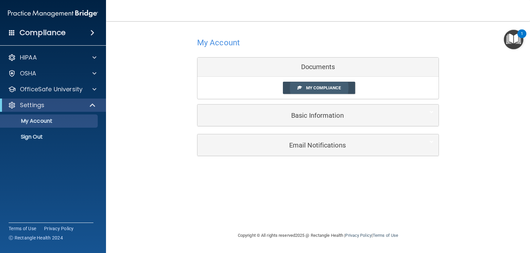
click at [319, 87] on span "My Compliance" at bounding box center [323, 87] width 35 height 5
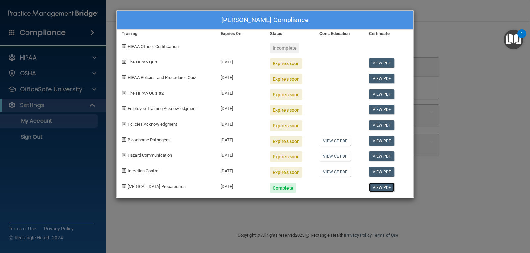
click at [378, 188] on link "View PDF" at bounding box center [382, 188] width 26 height 10
click at [339, 173] on link "View CE PDF" at bounding box center [334, 172] width 31 height 10
click at [380, 60] on link "View PDF" at bounding box center [382, 63] width 26 height 10
click at [378, 63] on link "View PDF" at bounding box center [382, 63] width 26 height 10
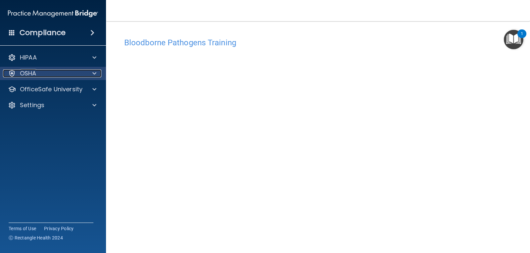
click at [79, 71] on div "OSHA" at bounding box center [44, 74] width 82 height 8
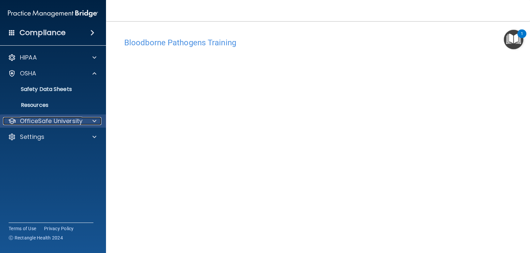
click at [48, 120] on p "OfficeSafe University" at bounding box center [51, 121] width 63 height 8
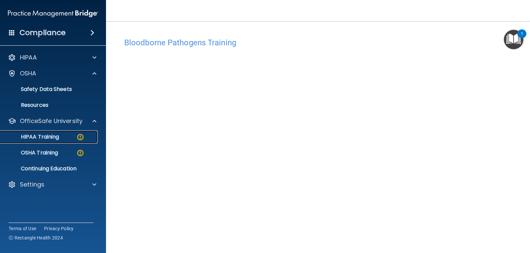
click at [46, 135] on p "HIPAA Training" at bounding box center [31, 137] width 55 height 7
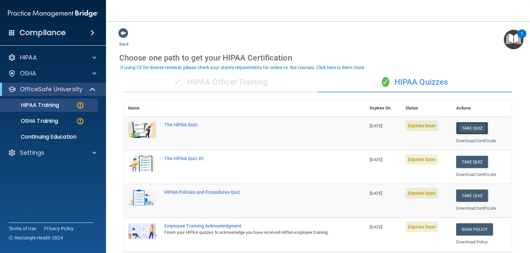
click at [475, 128] on button "Take Quiz" at bounding box center [472, 128] width 32 height 12
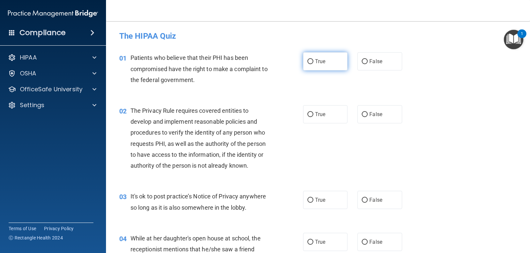
click at [317, 59] on span "True" at bounding box center [320, 61] width 10 height 6
click at [313, 59] on input "True" at bounding box center [310, 61] width 6 height 5
radio input "true"
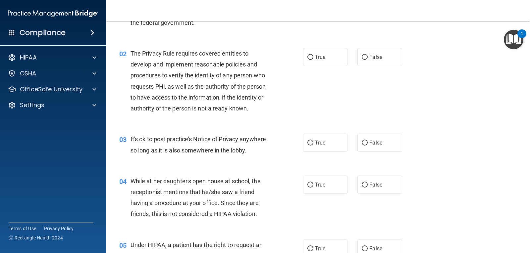
scroll to position [66, 0]
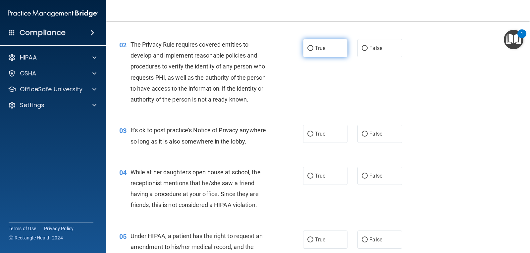
click at [311, 48] on label "True" at bounding box center [325, 48] width 44 height 18
click at [311, 48] on input "True" at bounding box center [310, 48] width 6 height 5
radio input "true"
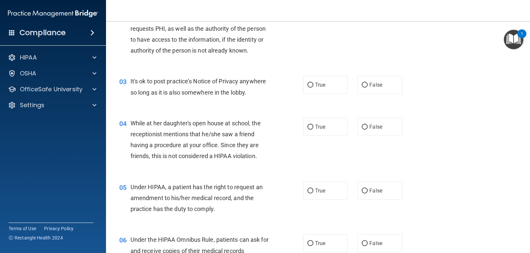
scroll to position [99, 0]
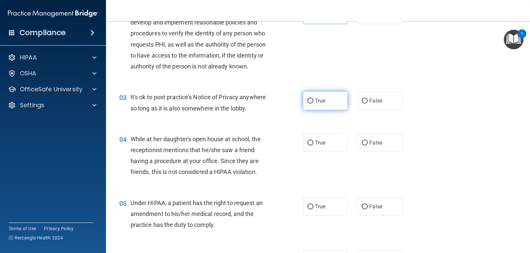
click at [313, 96] on label "True" at bounding box center [325, 101] width 44 height 18
click at [313, 99] on input "True" at bounding box center [310, 101] width 6 height 5
radio input "true"
click at [362, 143] on input "False" at bounding box center [365, 143] width 6 height 5
radio input "true"
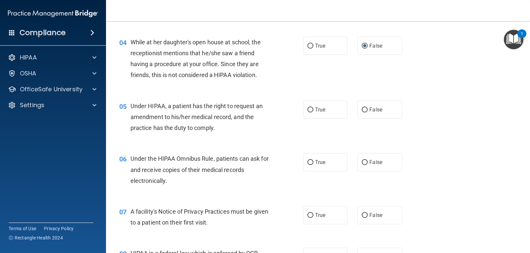
scroll to position [199, 0]
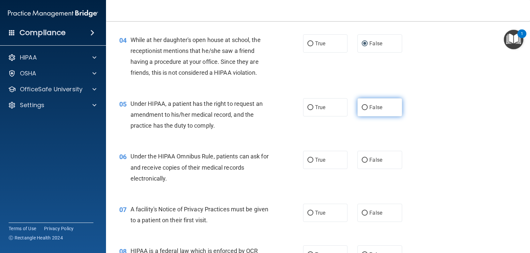
click at [365, 103] on label "False" at bounding box center [379, 107] width 44 height 18
click at [365, 105] on input "False" at bounding box center [365, 107] width 6 height 5
radio input "true"
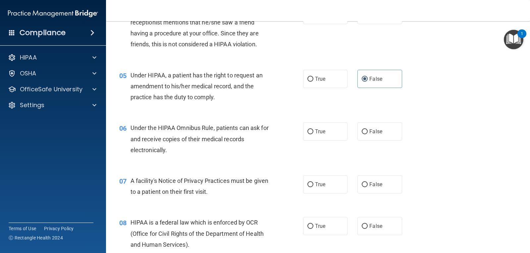
scroll to position [265, 0]
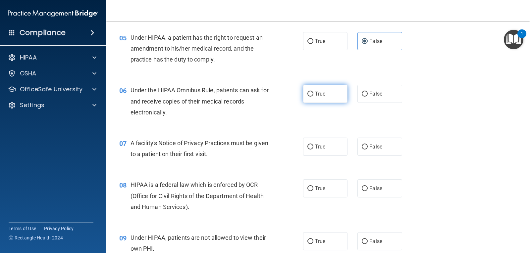
click at [309, 92] on input "True" at bounding box center [310, 94] width 6 height 5
radio input "true"
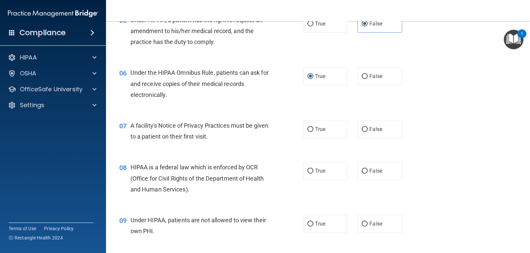
scroll to position [298, 0]
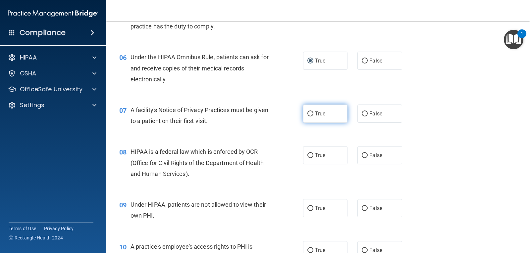
click at [311, 112] on label "True" at bounding box center [325, 114] width 44 height 18
click at [311, 112] on input "True" at bounding box center [310, 114] width 6 height 5
radio input "true"
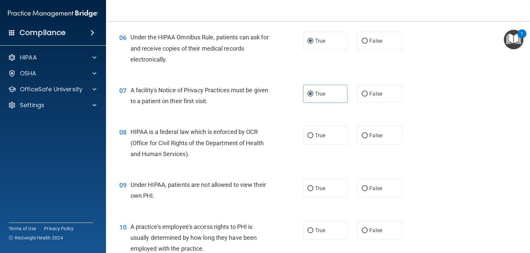
scroll to position [364, 0]
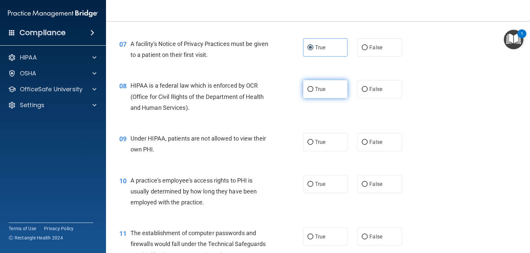
click at [310, 87] on input "True" at bounding box center [310, 89] width 6 height 5
radio input "true"
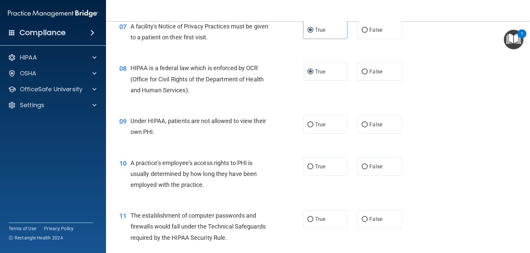
scroll to position [431, 0]
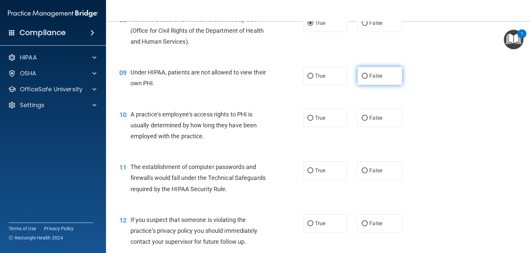
click at [361, 80] on label "False" at bounding box center [379, 76] width 44 height 18
click at [362, 79] on input "False" at bounding box center [365, 76] width 6 height 5
radio input "true"
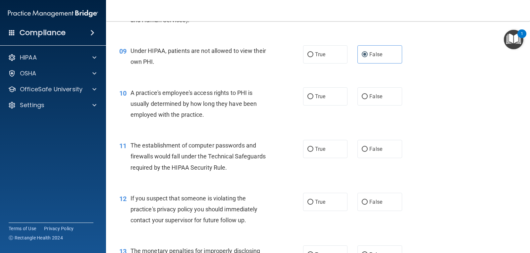
scroll to position [464, 0]
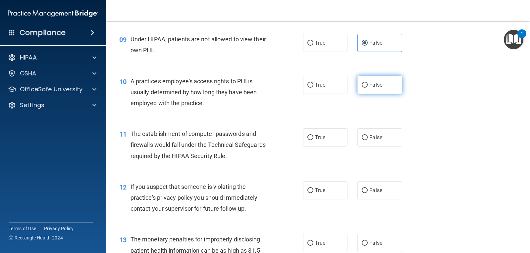
click at [364, 83] on input "False" at bounding box center [365, 85] width 6 height 5
radio input "true"
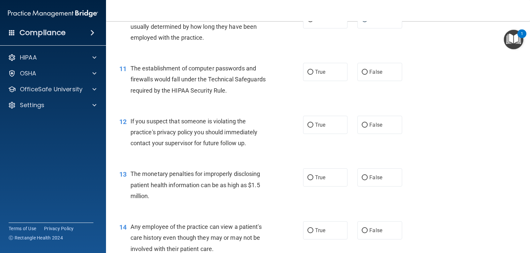
scroll to position [530, 0]
click at [315, 72] on span "True" at bounding box center [320, 71] width 10 height 6
click at [313, 72] on input "True" at bounding box center [310, 71] width 6 height 5
radio input "true"
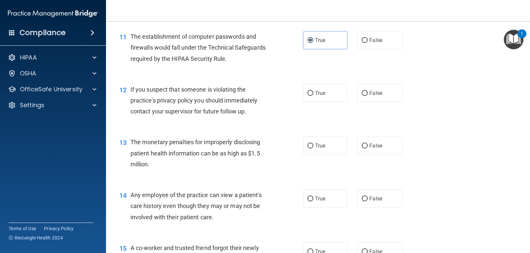
scroll to position [596, 0]
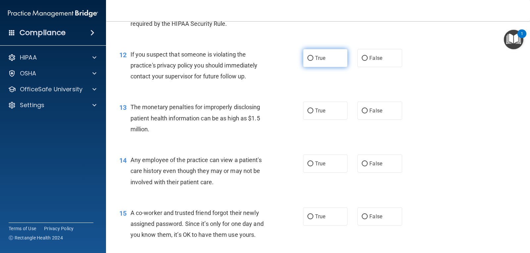
click at [311, 58] on input "True" at bounding box center [310, 58] width 6 height 5
radio input "true"
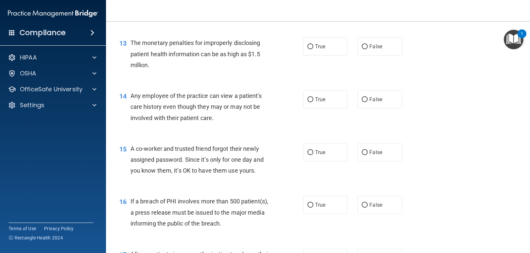
scroll to position [663, 0]
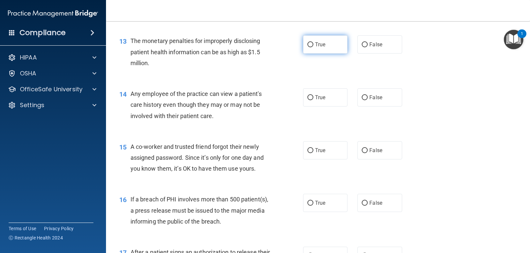
click at [326, 43] on label "True" at bounding box center [325, 44] width 44 height 18
click at [313, 43] on input "True" at bounding box center [310, 44] width 6 height 5
radio input "true"
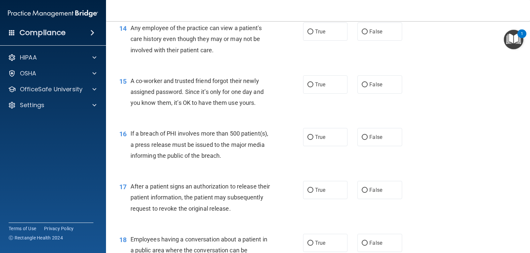
scroll to position [729, 0]
click at [358, 25] on label "False" at bounding box center [379, 31] width 44 height 18
click at [362, 29] on input "False" at bounding box center [365, 31] width 6 height 5
radio input "true"
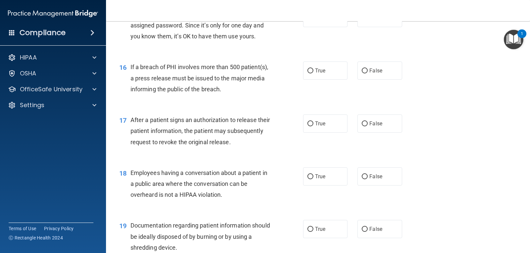
scroll to position [762, 0]
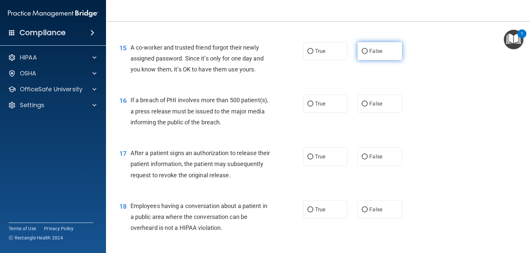
click at [376, 55] on label "False" at bounding box center [379, 51] width 44 height 18
click at [368, 54] on input "False" at bounding box center [365, 51] width 6 height 5
radio input "true"
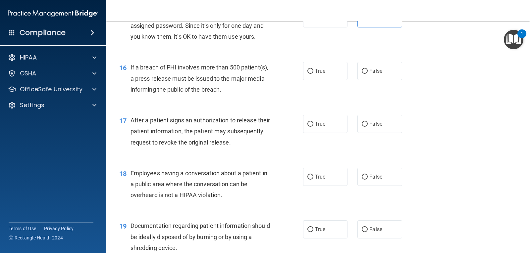
scroll to position [795, 0]
click at [322, 70] on span "True" at bounding box center [320, 71] width 10 height 6
click at [313, 70] on input "True" at bounding box center [310, 71] width 6 height 5
radio input "true"
click at [314, 127] on label "True" at bounding box center [325, 124] width 44 height 18
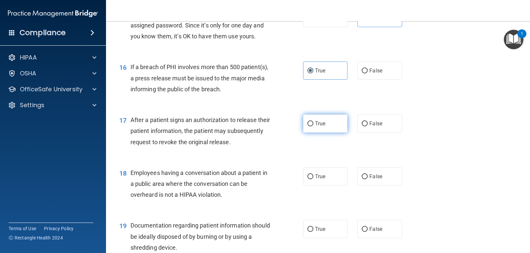
click at [313, 127] on input "True" at bounding box center [310, 124] width 6 height 5
radio input "true"
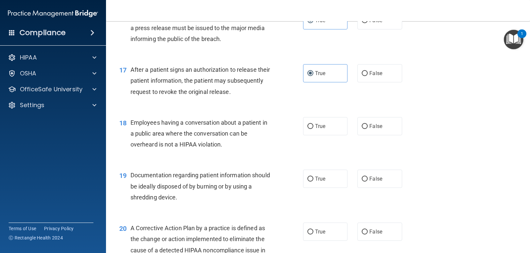
scroll to position [894, 0]
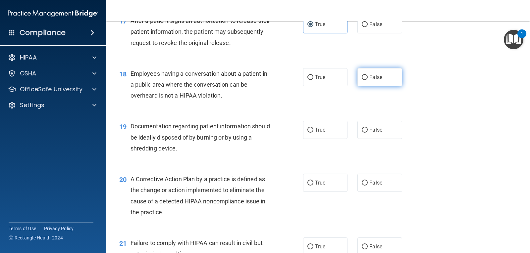
click at [370, 77] on span "False" at bounding box center [375, 77] width 13 height 6
click at [368, 77] on input "False" at bounding box center [365, 77] width 6 height 5
radio input "true"
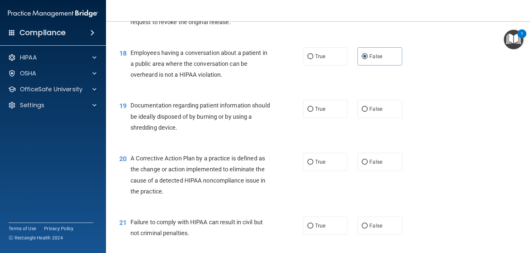
scroll to position [961, 0]
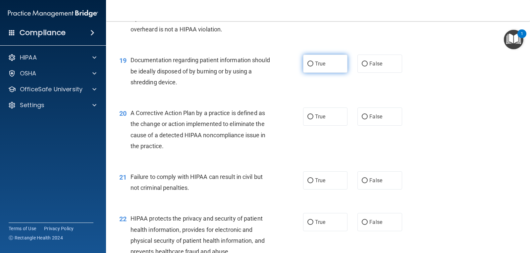
click at [311, 64] on label "True" at bounding box center [325, 64] width 44 height 18
click at [311, 64] on input "True" at bounding box center [310, 64] width 6 height 5
radio input "true"
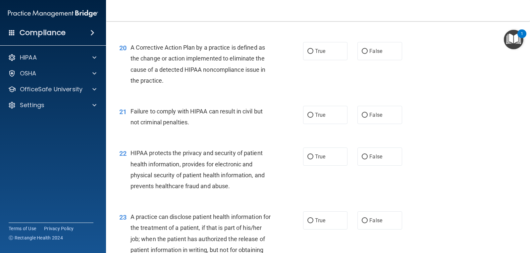
scroll to position [1027, 0]
click at [318, 51] on span "True" at bounding box center [320, 50] width 10 height 6
click at [313, 51] on input "True" at bounding box center [310, 50] width 6 height 5
radio input "true"
click at [319, 116] on span "True" at bounding box center [320, 114] width 10 height 6
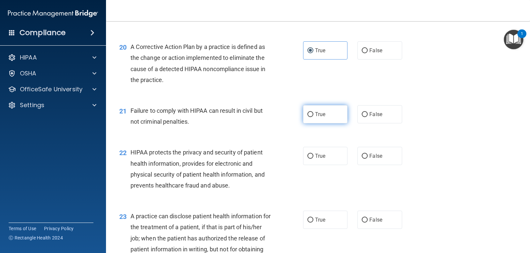
click at [313, 116] on input "True" at bounding box center [310, 114] width 6 height 5
radio input "true"
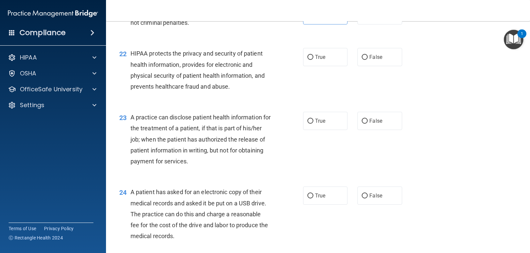
scroll to position [1126, 0]
click at [315, 55] on span "True" at bounding box center [320, 57] width 10 height 6
click at [313, 55] on input "True" at bounding box center [310, 57] width 6 height 5
radio input "true"
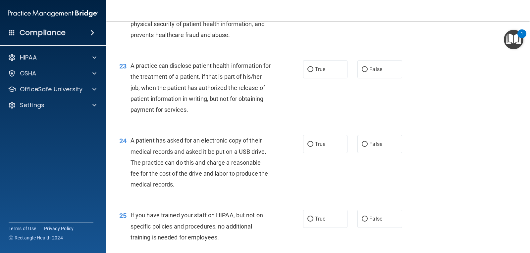
scroll to position [1193, 0]
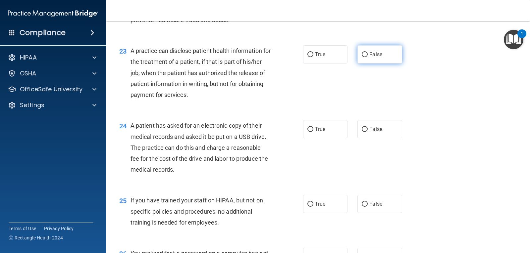
click at [377, 54] on span "False" at bounding box center [375, 54] width 13 height 6
click at [368, 54] on input "False" at bounding box center [365, 54] width 6 height 5
radio input "true"
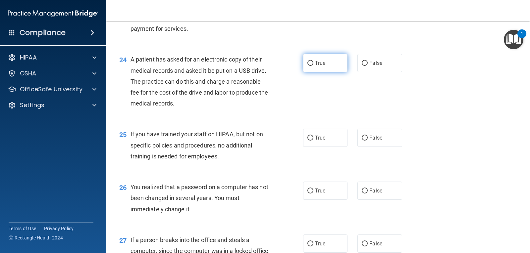
click at [309, 63] on input "True" at bounding box center [310, 63] width 6 height 5
radio input "true"
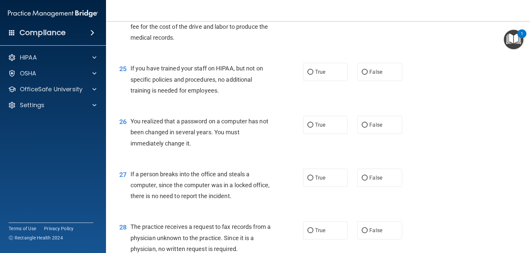
scroll to position [1325, 0]
click at [368, 68] on label "False" at bounding box center [379, 72] width 44 height 18
click at [368, 70] on input "False" at bounding box center [365, 72] width 6 height 5
radio input "true"
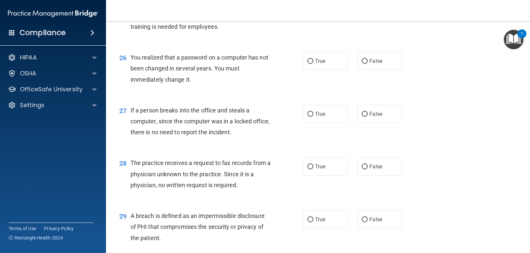
scroll to position [1391, 0]
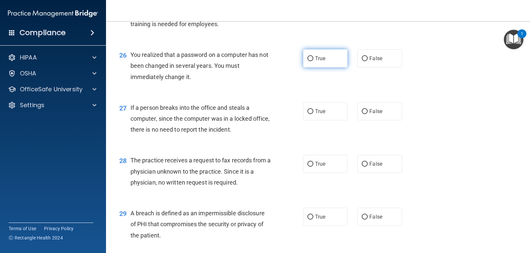
click at [315, 58] on span "True" at bounding box center [320, 58] width 10 height 6
click at [313, 58] on input "True" at bounding box center [310, 58] width 6 height 5
radio input "true"
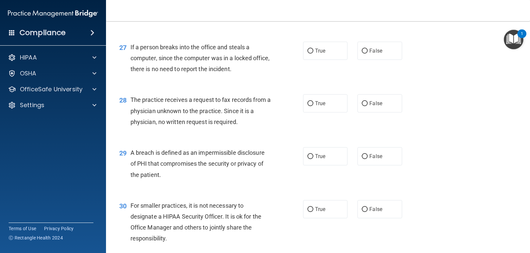
scroll to position [1458, 0]
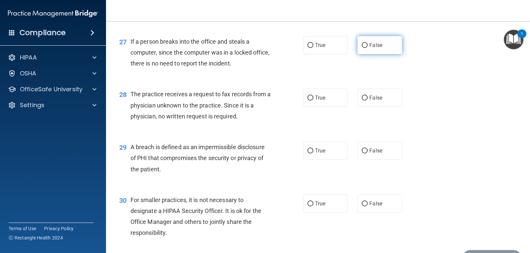
click at [375, 49] on label "False" at bounding box center [379, 45] width 44 height 18
click at [368, 48] on input "False" at bounding box center [365, 45] width 6 height 5
radio input "true"
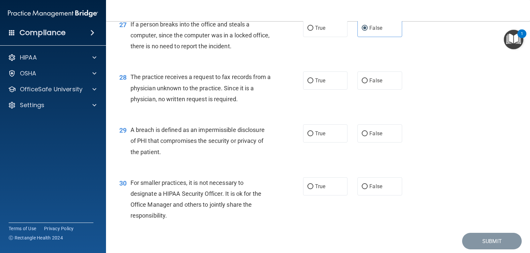
scroll to position [1491, 0]
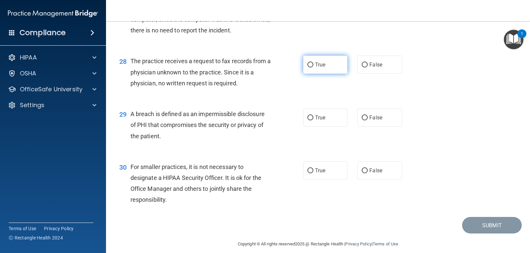
click at [326, 63] on label "True" at bounding box center [325, 65] width 44 height 18
click at [313, 63] on input "True" at bounding box center [310, 65] width 6 height 5
radio input "true"
click at [318, 116] on span "True" at bounding box center [320, 118] width 10 height 6
click at [313, 116] on input "True" at bounding box center [310, 118] width 6 height 5
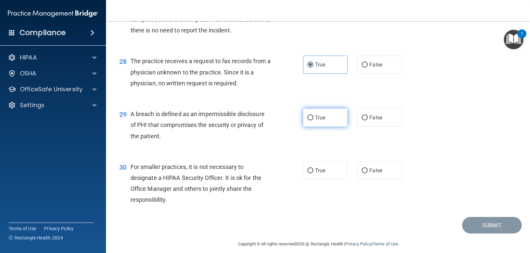
radio input "true"
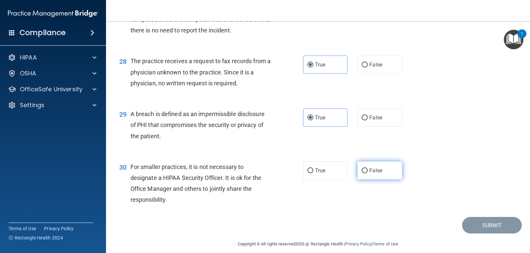
click at [373, 169] on span "False" at bounding box center [375, 171] width 13 height 6
click at [368, 169] on input "False" at bounding box center [365, 171] width 6 height 5
radio input "true"
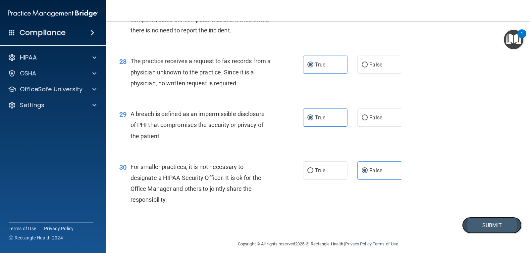
click at [480, 225] on button "Submit" at bounding box center [492, 225] width 60 height 17
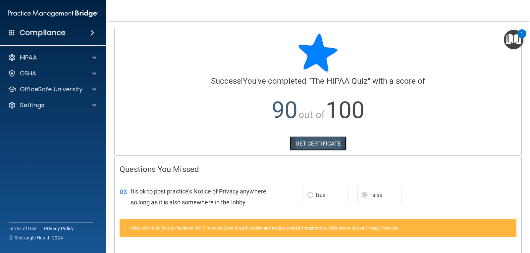
click at [312, 142] on link "GET CERTIFICATE" at bounding box center [318, 143] width 57 height 15
click at [59, 86] on p "OfficeSafe University" at bounding box center [51, 89] width 63 height 8
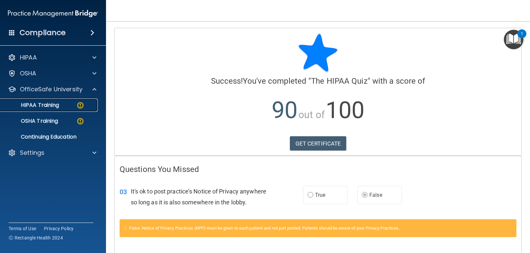
click at [55, 106] on p "HIPAA Training" at bounding box center [31, 105] width 55 height 7
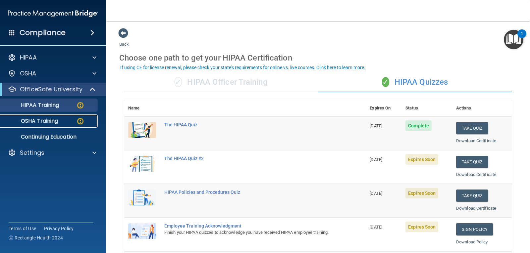
click at [55, 120] on p "OSHA Training" at bounding box center [31, 121] width 54 height 7
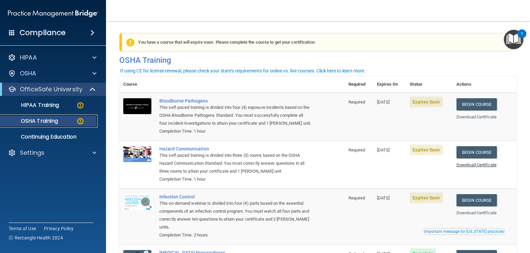
scroll to position [33, 0]
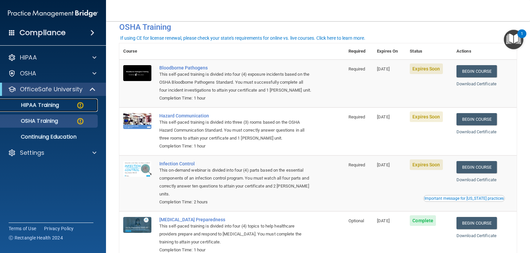
click at [48, 106] on p "HIPAA Training" at bounding box center [31, 105] width 55 height 7
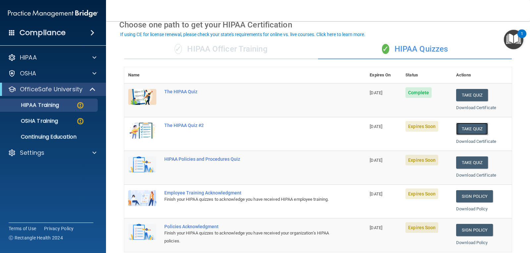
click at [475, 130] on button "Take Quiz" at bounding box center [472, 129] width 32 height 12
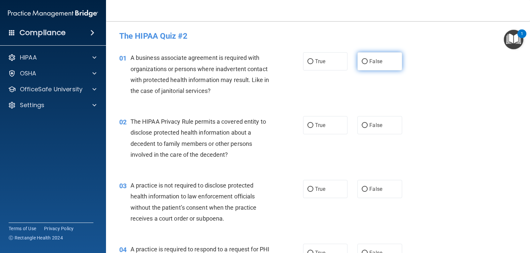
click at [365, 60] on label "False" at bounding box center [379, 61] width 44 height 18
click at [365, 60] on input "False" at bounding box center [365, 61] width 6 height 5
radio input "true"
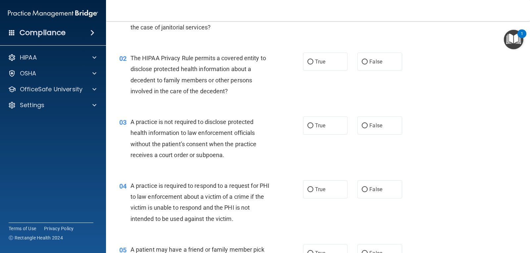
scroll to position [66, 0]
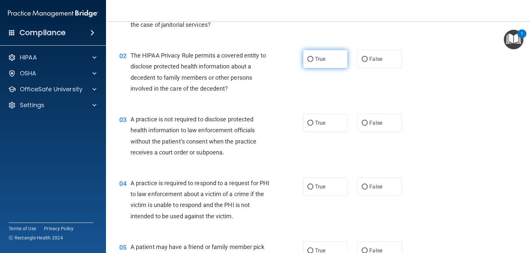
click at [315, 58] on span "True" at bounding box center [320, 59] width 10 height 6
click at [313, 58] on input "True" at bounding box center [310, 59] width 6 height 5
radio input "true"
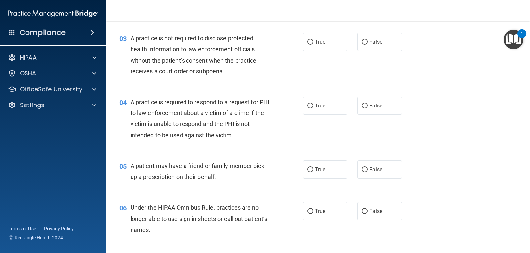
scroll to position [133, 0]
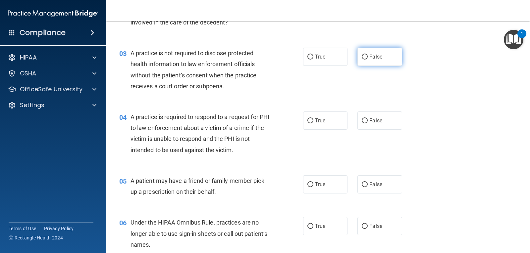
click at [362, 58] on input "False" at bounding box center [365, 57] width 6 height 5
radio input "true"
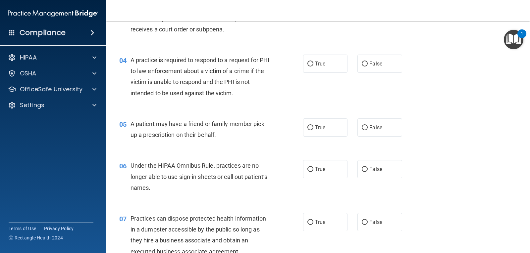
scroll to position [199, 0]
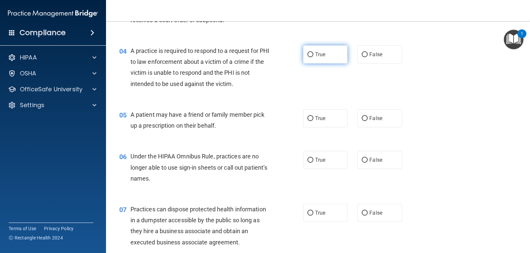
click at [316, 51] on label "True" at bounding box center [325, 54] width 44 height 18
click at [313, 52] on input "True" at bounding box center [310, 54] width 6 height 5
radio input "true"
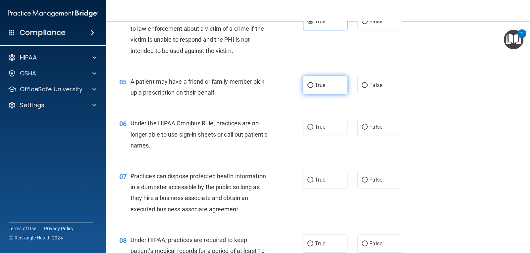
click at [310, 86] on input "True" at bounding box center [310, 85] width 6 height 5
radio input "true"
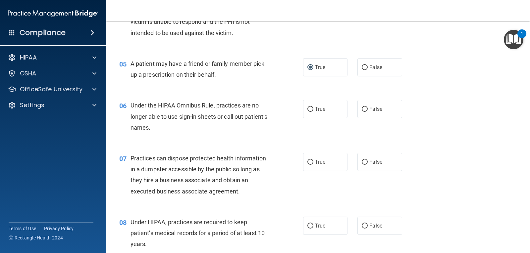
scroll to position [265, 0]
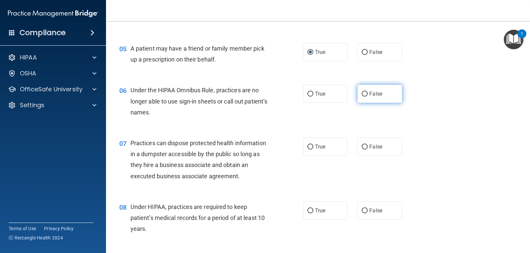
click at [374, 95] on span "False" at bounding box center [375, 94] width 13 height 6
click at [368, 95] on input "False" at bounding box center [365, 94] width 6 height 5
radio input "true"
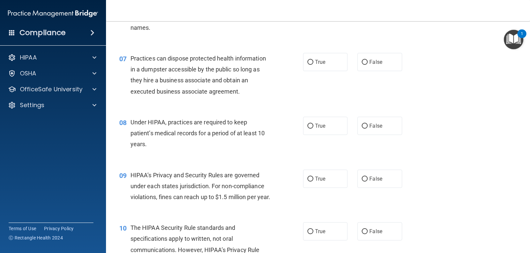
scroll to position [364, 0]
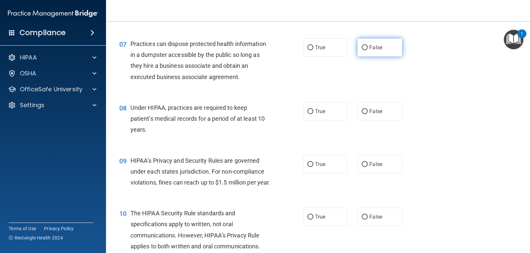
click at [372, 50] on span "False" at bounding box center [375, 47] width 13 height 6
click at [368, 50] on input "False" at bounding box center [365, 47] width 6 height 5
radio input "true"
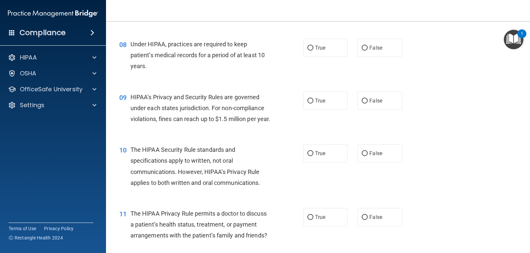
scroll to position [431, 0]
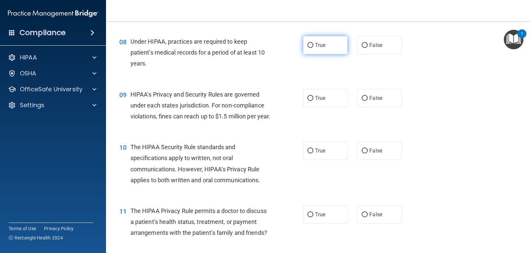
click at [309, 45] on input "True" at bounding box center [310, 45] width 6 height 5
radio input "true"
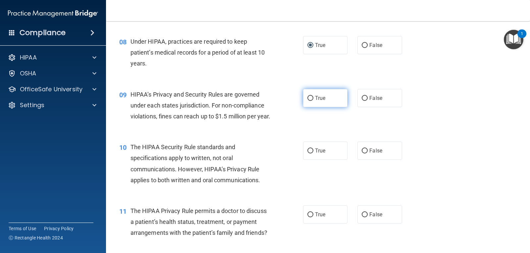
click at [318, 97] on span "True" at bounding box center [320, 98] width 10 height 6
click at [313, 97] on input "True" at bounding box center [310, 98] width 6 height 5
radio input "true"
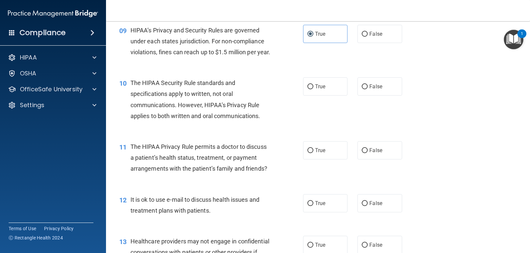
scroll to position [497, 0]
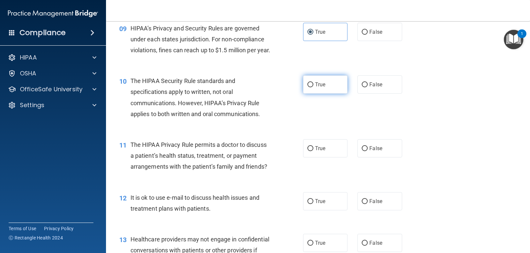
click at [323, 94] on label "True" at bounding box center [325, 85] width 44 height 18
click at [313, 87] on input "True" at bounding box center [310, 84] width 6 height 5
radio input "true"
click at [369, 88] on span "False" at bounding box center [375, 84] width 13 height 6
click at [368, 87] on input "False" at bounding box center [365, 84] width 6 height 5
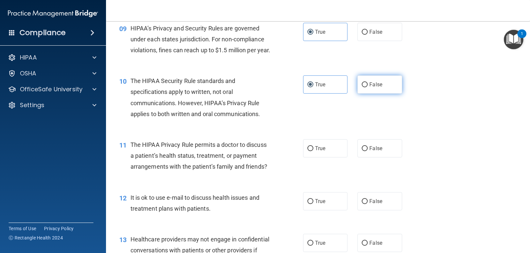
radio input "true"
radio input "false"
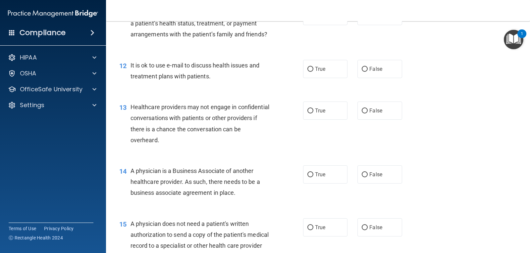
scroll to position [596, 0]
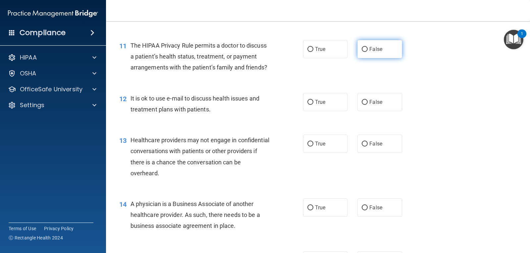
click at [384, 56] on label "False" at bounding box center [379, 49] width 44 height 18
click at [368, 52] on input "False" at bounding box center [365, 49] width 6 height 5
radio input "true"
click at [315, 105] on span "True" at bounding box center [320, 102] width 10 height 6
click at [313, 105] on input "True" at bounding box center [310, 102] width 6 height 5
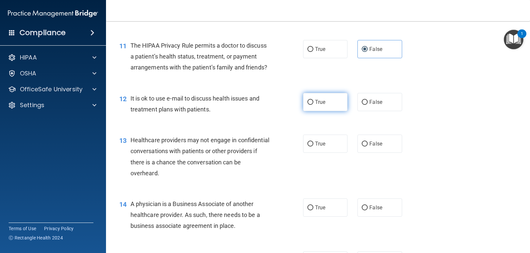
radio input "true"
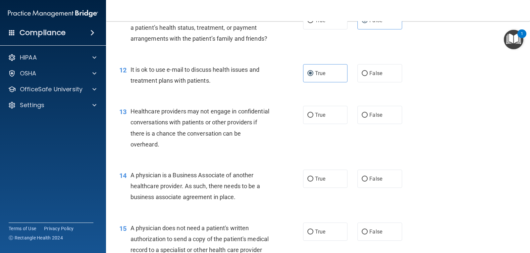
scroll to position [663, 0]
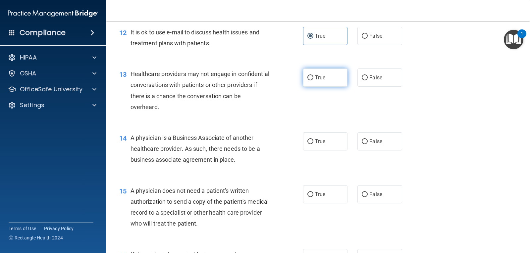
click at [334, 87] on label "True" at bounding box center [325, 78] width 44 height 18
click at [313, 81] on input "True" at bounding box center [310, 78] width 6 height 5
radio input "true"
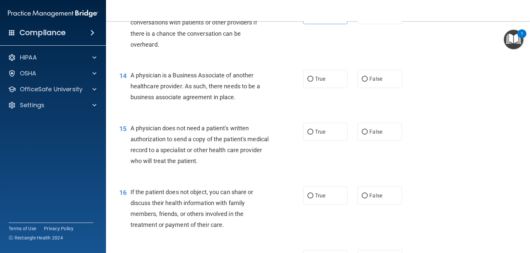
scroll to position [729, 0]
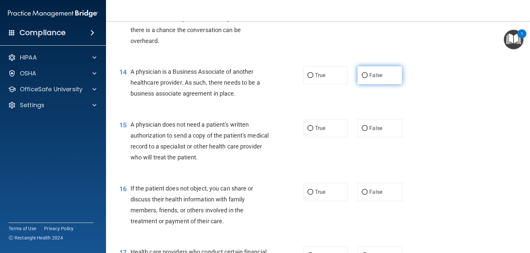
click at [388, 84] on label "False" at bounding box center [379, 75] width 44 height 18
click at [368, 78] on input "False" at bounding box center [365, 75] width 6 height 5
radio input "true"
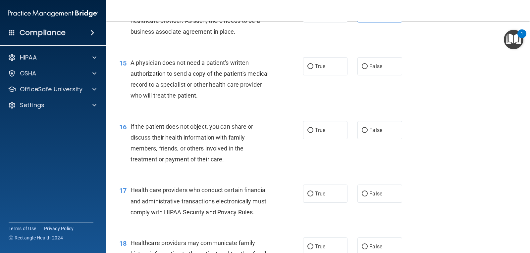
scroll to position [795, 0]
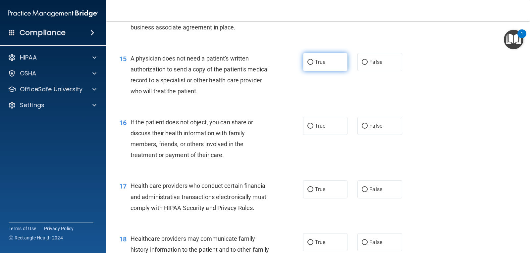
click at [320, 71] on label "True" at bounding box center [325, 62] width 44 height 18
click at [313, 65] on input "True" at bounding box center [310, 62] width 6 height 5
radio input "true"
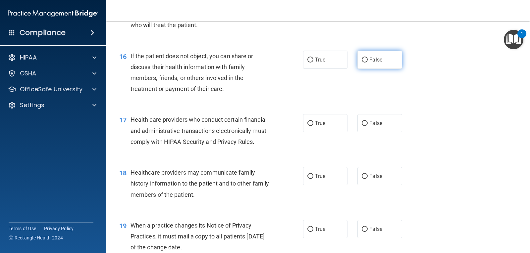
click at [389, 69] on label "False" at bounding box center [379, 60] width 44 height 18
click at [368, 63] on input "False" at bounding box center [365, 60] width 6 height 5
radio input "true"
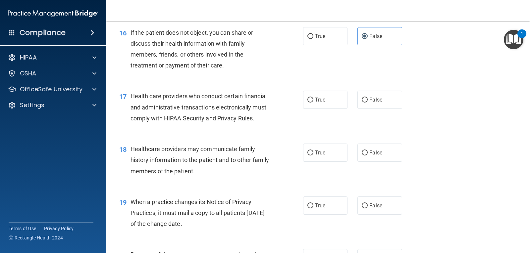
scroll to position [928, 0]
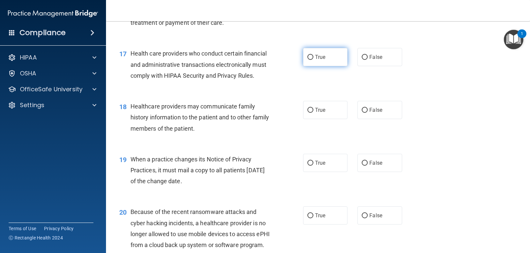
click at [324, 66] on label "True" at bounding box center [325, 57] width 44 height 18
click at [313, 60] on input "True" at bounding box center [310, 57] width 6 height 5
radio input "true"
click at [364, 113] on input "False" at bounding box center [365, 110] width 6 height 5
radio input "true"
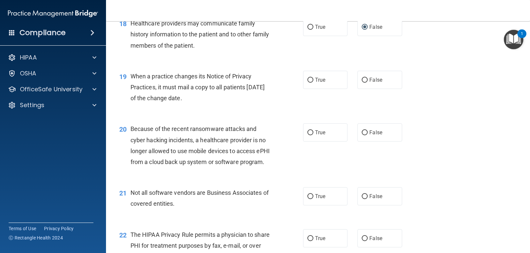
scroll to position [1027, 0]
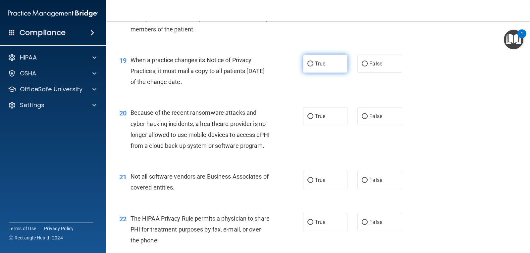
click at [315, 67] on span "True" at bounding box center [320, 64] width 10 height 6
click at [313, 67] on input "True" at bounding box center [310, 64] width 6 height 5
radio input "true"
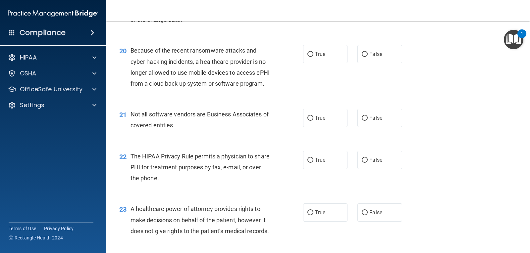
scroll to position [1093, 0]
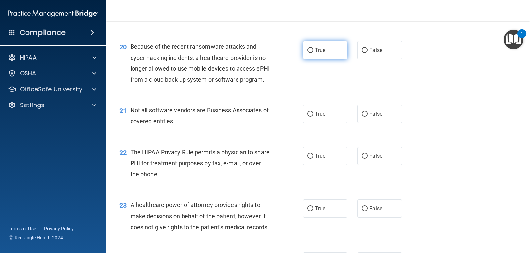
click at [318, 53] on span "True" at bounding box center [320, 50] width 10 height 6
click at [313, 53] on input "True" at bounding box center [310, 50] width 6 height 5
radio input "true"
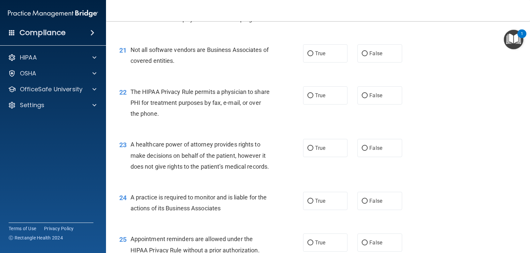
scroll to position [1160, 0]
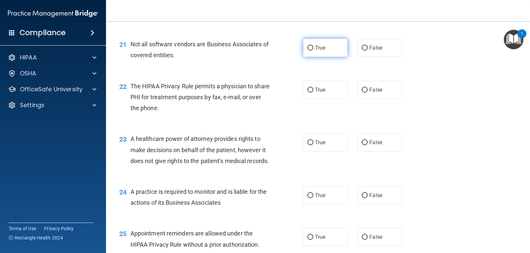
click at [318, 51] on span "True" at bounding box center [320, 48] width 10 height 6
click at [313, 51] on input "True" at bounding box center [310, 48] width 6 height 5
radio input "true"
click at [366, 99] on label "False" at bounding box center [379, 90] width 44 height 18
click at [366, 93] on input "False" at bounding box center [365, 90] width 6 height 5
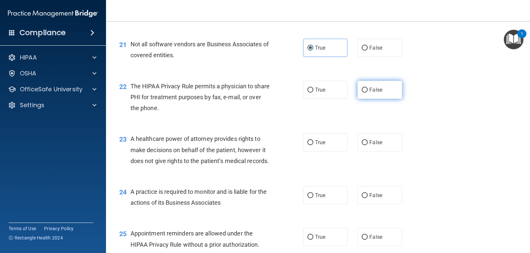
radio input "true"
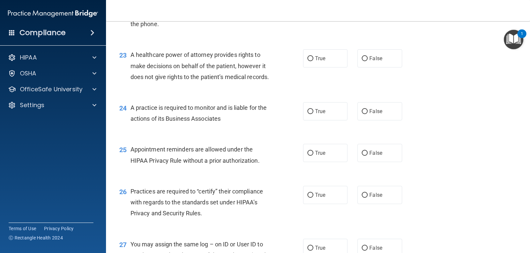
scroll to position [1259, 0]
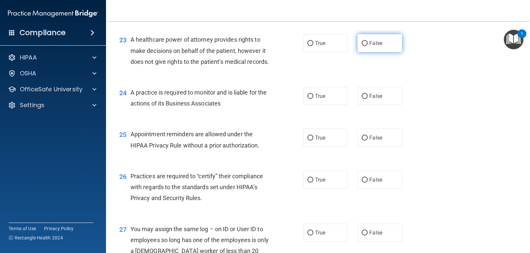
click at [365, 46] on input "False" at bounding box center [365, 43] width 6 height 5
radio input "true"
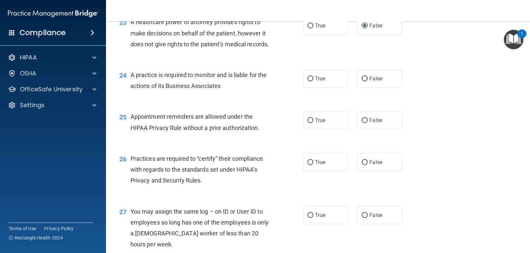
scroll to position [1292, 0]
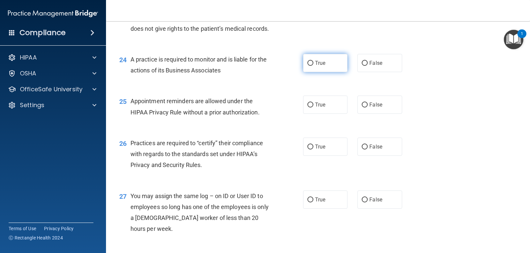
click at [311, 72] on label "True" at bounding box center [325, 63] width 44 height 18
click at [311, 66] on input "True" at bounding box center [310, 63] width 6 height 5
radio input "true"
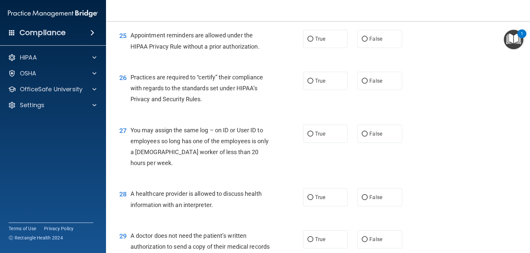
scroll to position [1358, 0]
click at [318, 42] on span "True" at bounding box center [320, 38] width 10 height 6
click at [313, 41] on input "True" at bounding box center [310, 38] width 6 height 5
radio input "true"
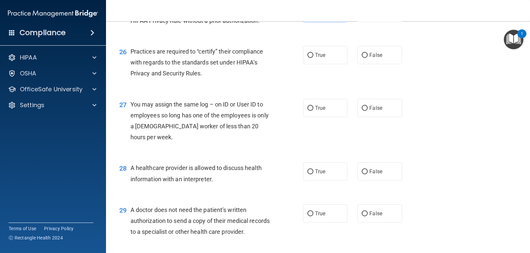
scroll to position [1425, 0]
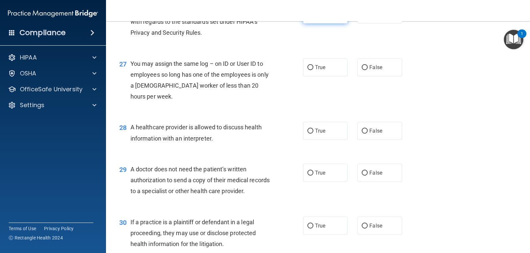
click at [319, 18] on span "True" at bounding box center [320, 14] width 10 height 6
click at [313, 17] on input "True" at bounding box center [310, 14] width 6 height 5
radio input "true"
click at [362, 70] on input "False" at bounding box center [365, 67] width 6 height 5
radio input "true"
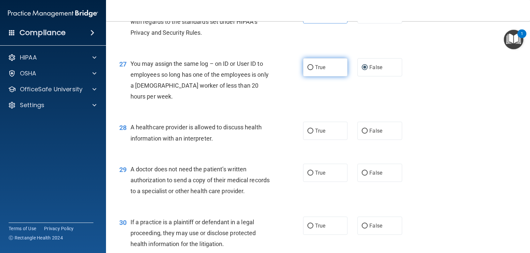
click at [318, 71] on span "True" at bounding box center [320, 67] width 10 height 6
click at [313, 70] on input "True" at bounding box center [310, 67] width 6 height 5
radio input "true"
radio input "false"
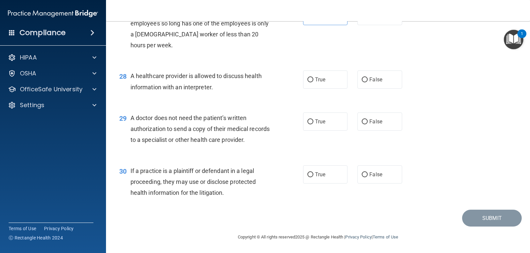
scroll to position [1509, 0]
click at [304, 78] on label "True" at bounding box center [325, 80] width 44 height 18
click at [307, 78] on input "True" at bounding box center [310, 80] width 6 height 5
radio input "true"
click at [315, 123] on span "True" at bounding box center [320, 122] width 10 height 6
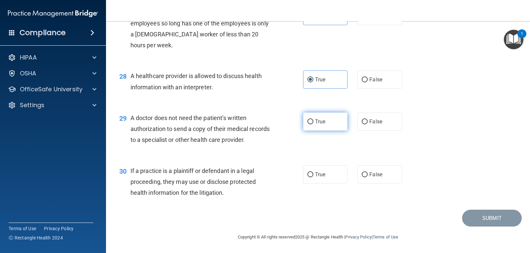
click at [313, 123] on input "True" at bounding box center [310, 122] width 6 height 5
radio input "true"
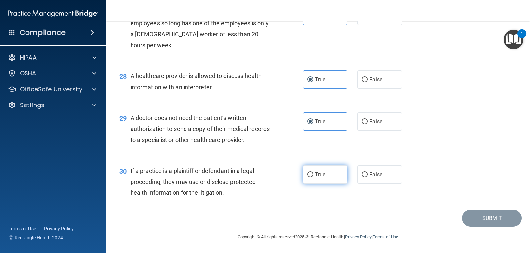
click at [314, 168] on label "True" at bounding box center [325, 175] width 44 height 18
click at [313, 173] on input "True" at bounding box center [310, 175] width 6 height 5
radio input "true"
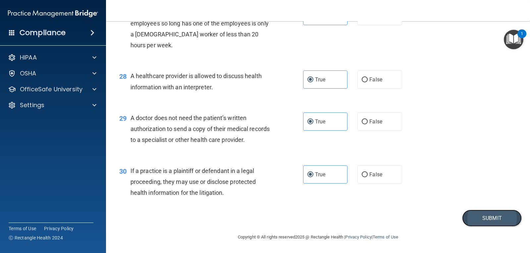
click at [485, 219] on button "Submit" at bounding box center [492, 218] width 60 height 17
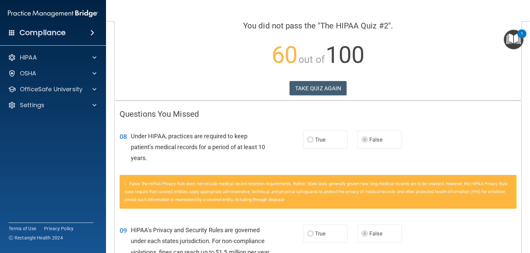
scroll to position [54, 0]
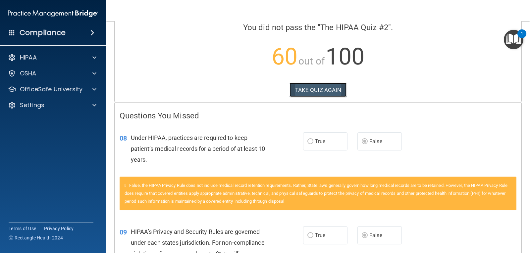
click at [324, 90] on button "TAKE QUIZ AGAIN" at bounding box center [318, 90] width 57 height 15
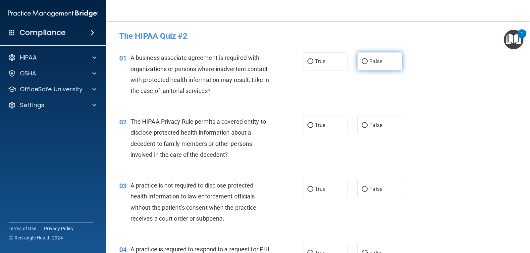
click at [378, 59] on span "False" at bounding box center [375, 61] width 13 height 6
click at [368, 59] on input "False" at bounding box center [365, 61] width 6 height 5
radio input "true"
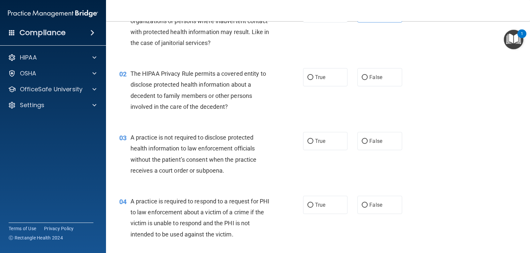
scroll to position [66, 0]
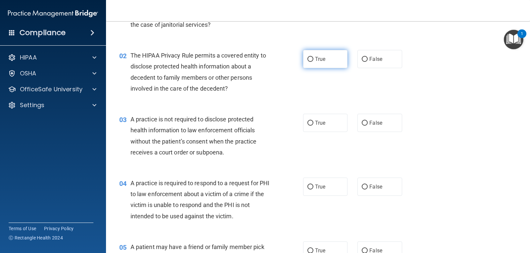
click at [311, 60] on label "True" at bounding box center [325, 59] width 44 height 18
click at [311, 60] on input "True" at bounding box center [310, 59] width 6 height 5
radio input "true"
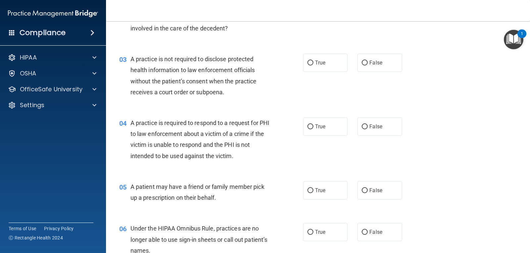
scroll to position [133, 0]
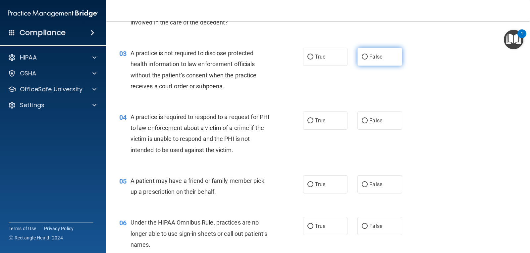
click at [362, 55] on input "False" at bounding box center [365, 57] width 6 height 5
radio input "true"
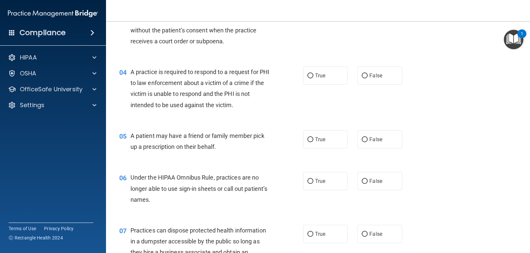
scroll to position [199, 0]
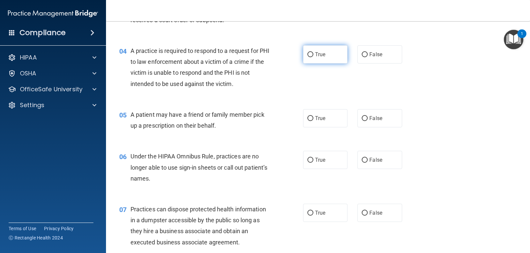
click at [309, 57] on input "True" at bounding box center [310, 54] width 6 height 5
radio input "true"
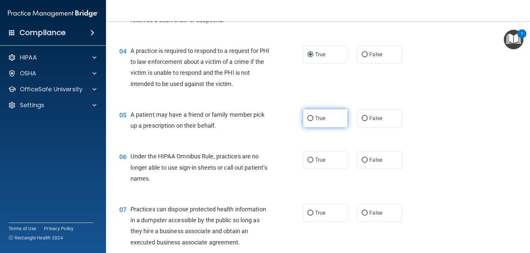
click at [315, 121] on span "True" at bounding box center [320, 118] width 10 height 6
click at [313, 121] on input "True" at bounding box center [310, 118] width 6 height 5
radio input "true"
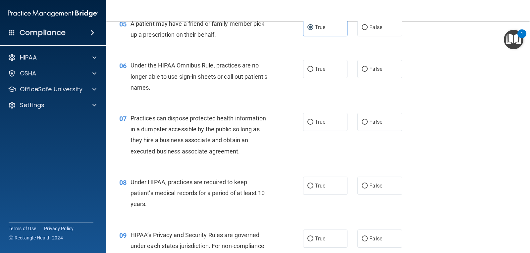
scroll to position [298, 0]
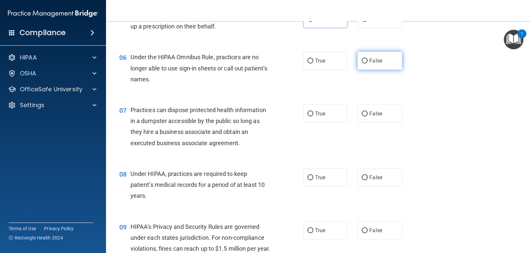
click at [371, 65] on label "False" at bounding box center [379, 61] width 44 height 18
click at [368, 64] on input "False" at bounding box center [365, 61] width 6 height 5
radio input "true"
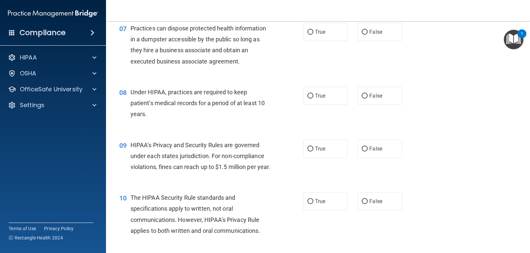
scroll to position [364, 0]
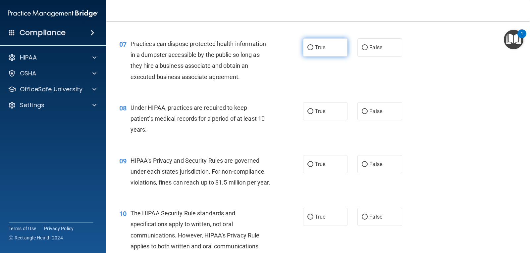
click at [315, 46] on span "True" at bounding box center [320, 47] width 10 height 6
click at [313, 46] on input "True" at bounding box center [310, 47] width 6 height 5
radio input "true"
click at [311, 112] on input "True" at bounding box center [310, 111] width 6 height 5
radio input "true"
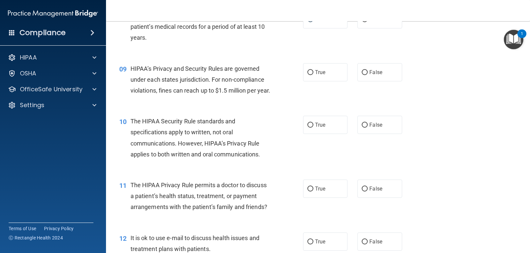
scroll to position [464, 0]
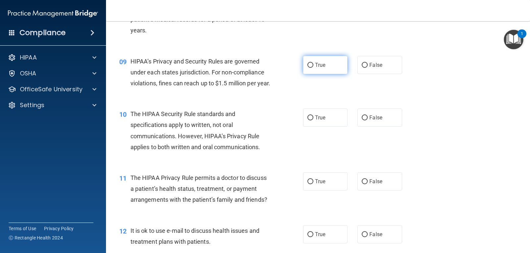
click at [320, 65] on span "True" at bounding box center [320, 65] width 10 height 6
click at [313, 65] on input "True" at bounding box center [310, 65] width 6 height 5
radio input "true"
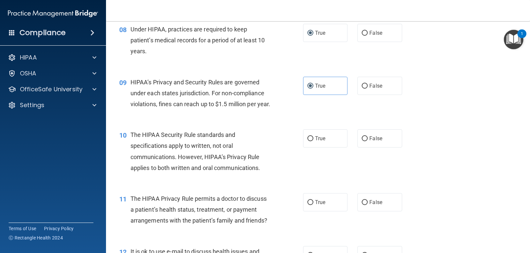
scroll to position [364, 0]
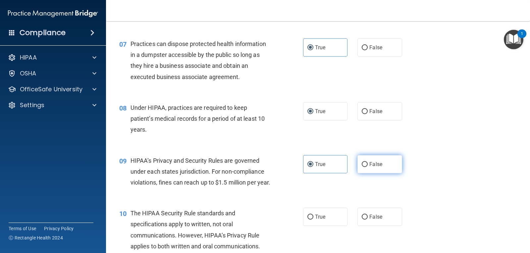
click at [376, 166] on span "False" at bounding box center [375, 164] width 13 height 6
click at [368, 166] on input "False" at bounding box center [365, 164] width 6 height 5
radio input "true"
radio input "false"
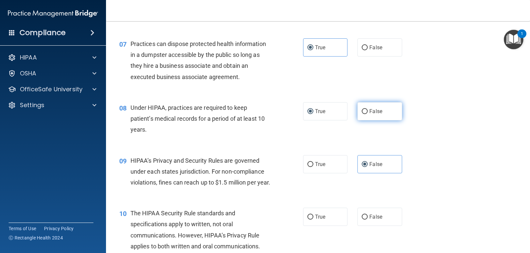
click at [371, 115] on label "False" at bounding box center [379, 111] width 44 height 18
click at [368, 114] on input "False" at bounding box center [365, 111] width 6 height 5
radio input "true"
radio input "false"
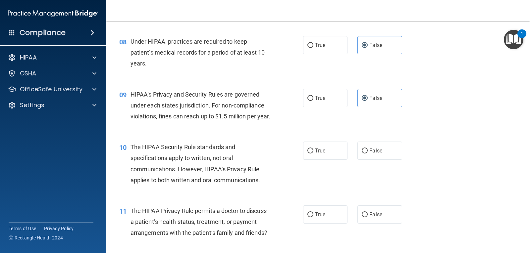
scroll to position [464, 0]
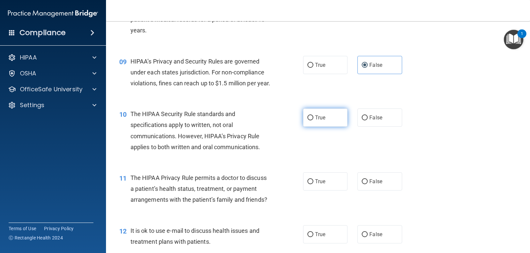
click at [312, 127] on label "True" at bounding box center [325, 118] width 44 height 18
click at [312, 121] on input "True" at bounding box center [310, 118] width 6 height 5
radio input "true"
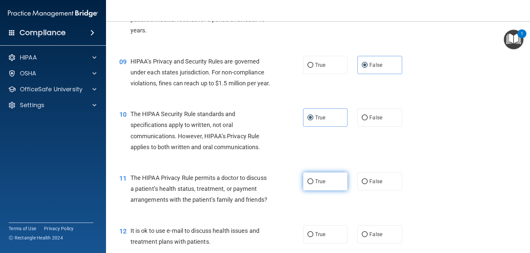
click at [312, 191] on label "True" at bounding box center [325, 182] width 44 height 18
click at [312, 185] on input "True" at bounding box center [310, 182] width 6 height 5
radio input "true"
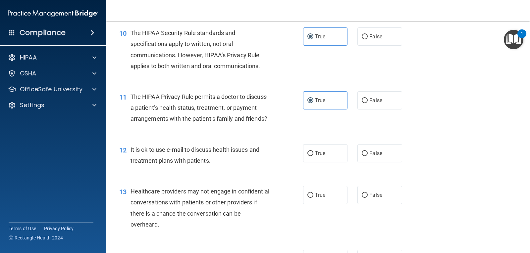
scroll to position [563, 0]
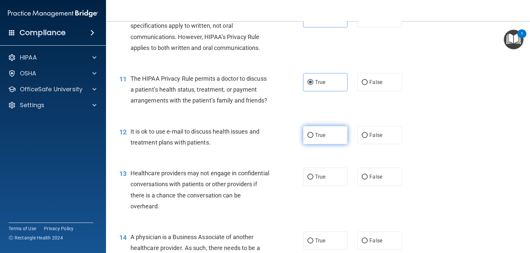
click at [327, 144] on label "True" at bounding box center [325, 135] width 44 height 18
click at [313, 138] on input "True" at bounding box center [310, 135] width 6 height 5
radio input "true"
click at [365, 186] on label "False" at bounding box center [379, 177] width 44 height 18
click at [365, 180] on input "False" at bounding box center [365, 177] width 6 height 5
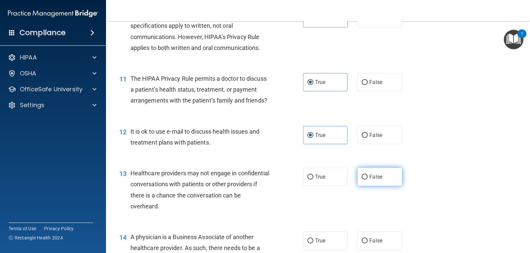
radio input "true"
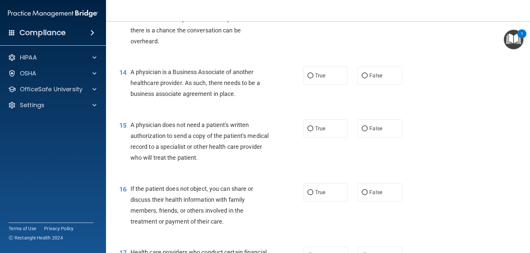
scroll to position [729, 0]
click at [362, 195] on input "False" at bounding box center [365, 192] width 6 height 5
radio input "true"
click at [318, 195] on span "True" at bounding box center [320, 192] width 10 height 6
click at [313, 195] on input "True" at bounding box center [310, 192] width 6 height 5
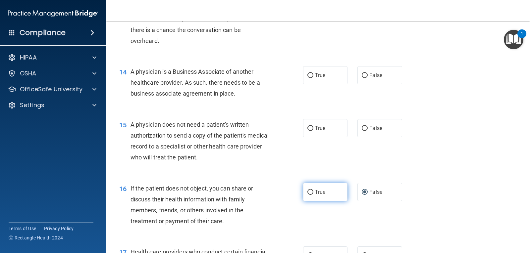
radio input "true"
radio input "false"
click at [307, 78] on input "True" at bounding box center [310, 75] width 6 height 5
radio input "true"
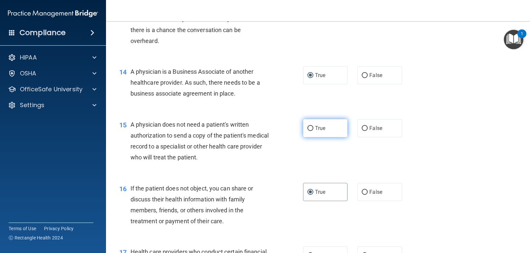
click at [315, 132] on span "True" at bounding box center [320, 128] width 10 height 6
click at [313, 131] on input "True" at bounding box center [310, 128] width 6 height 5
radio input "true"
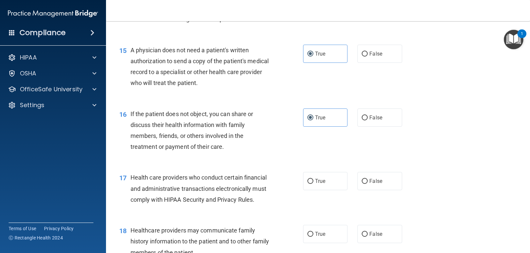
scroll to position [828, 0]
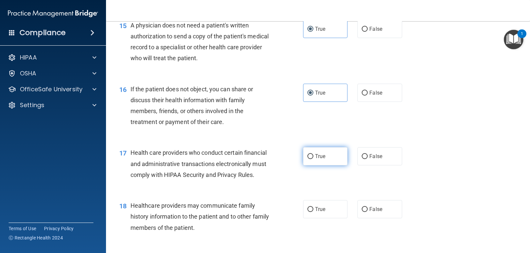
click at [328, 166] on label "True" at bounding box center [325, 156] width 44 height 18
click at [313, 159] on input "True" at bounding box center [310, 156] width 6 height 5
radio input "true"
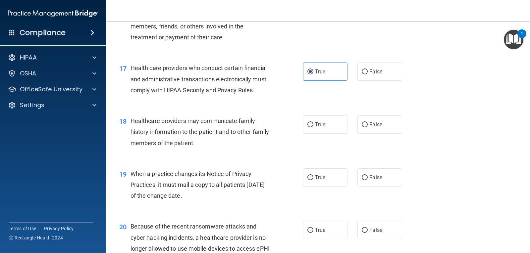
scroll to position [928, 0]
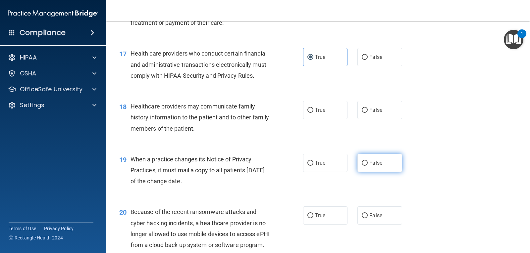
click at [362, 166] on input "False" at bounding box center [365, 163] width 6 height 5
radio input "true"
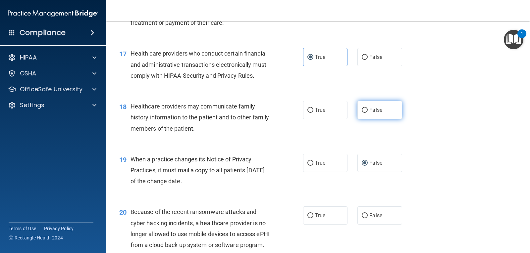
click at [363, 115] on label "False" at bounding box center [379, 110] width 44 height 18
click at [363, 113] on input "False" at bounding box center [365, 110] width 6 height 5
radio input "true"
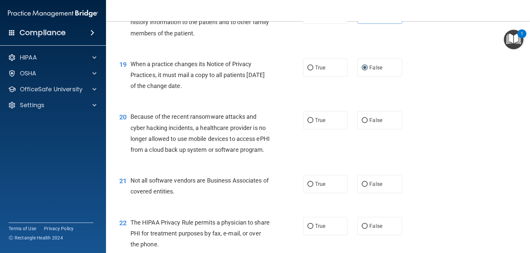
scroll to position [1027, 0]
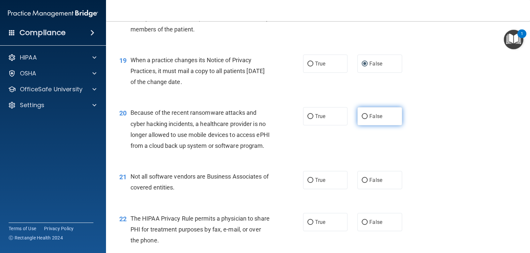
click at [373, 126] on label "False" at bounding box center [379, 116] width 44 height 18
click at [368, 119] on input "False" at bounding box center [365, 116] width 6 height 5
radio input "true"
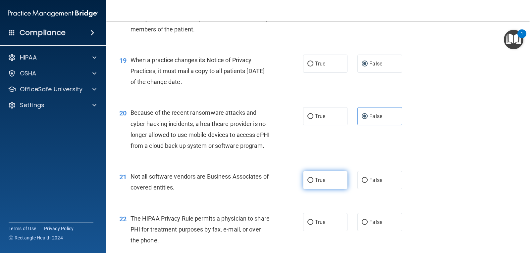
click at [304, 189] on label "True" at bounding box center [325, 180] width 44 height 18
click at [307, 183] on input "True" at bounding box center [310, 180] width 6 height 5
radio input "true"
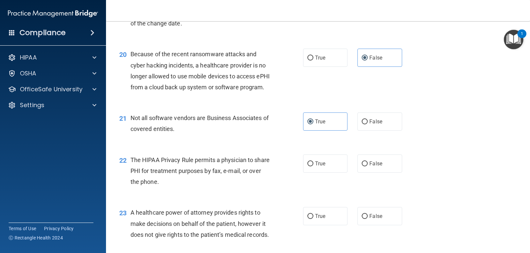
scroll to position [1093, 0]
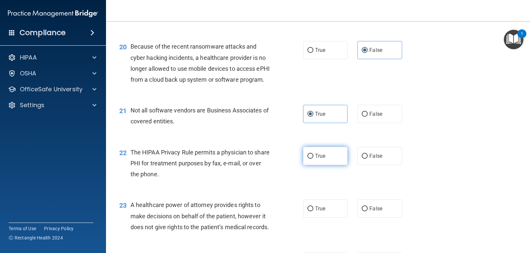
click at [312, 165] on label "True" at bounding box center [325, 156] width 44 height 18
click at [312, 159] on input "True" at bounding box center [310, 156] width 6 height 5
radio input "true"
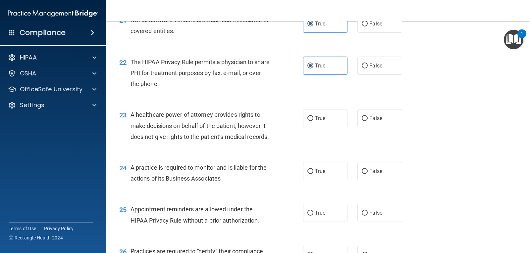
scroll to position [1193, 0]
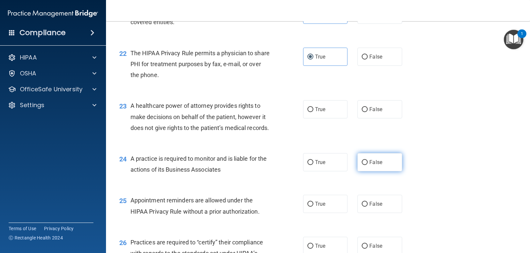
click at [361, 172] on label "False" at bounding box center [379, 162] width 44 height 18
click at [362, 165] on input "False" at bounding box center [365, 162] width 6 height 5
radio input "true"
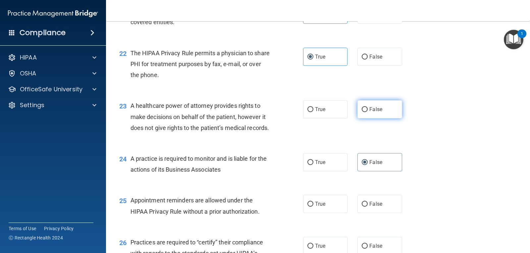
click at [366, 119] on label "False" at bounding box center [379, 109] width 44 height 18
click at [366, 112] on input "False" at bounding box center [365, 109] width 6 height 5
radio input "true"
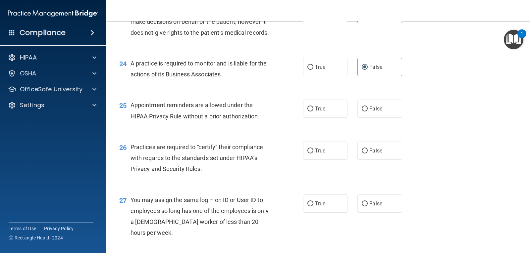
scroll to position [1292, 0]
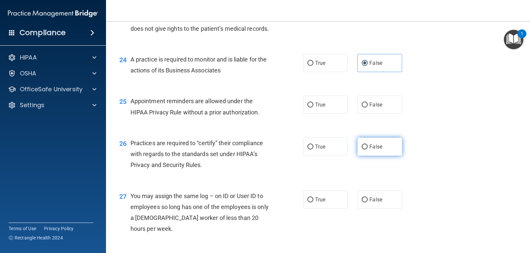
click at [368, 156] on label "False" at bounding box center [379, 147] width 44 height 18
click at [368, 150] on input "False" at bounding box center [365, 147] width 6 height 5
radio input "true"
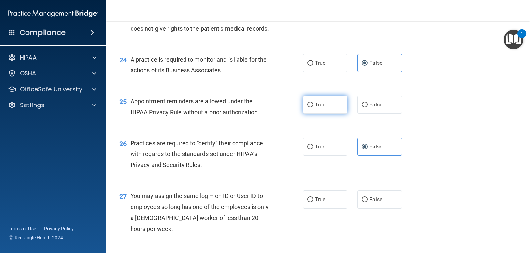
click at [316, 108] on span "True" at bounding box center [320, 105] width 10 height 6
click at [313, 108] on input "True" at bounding box center [310, 105] width 6 height 5
radio input "true"
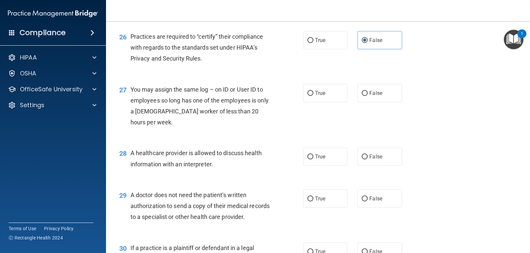
scroll to position [1425, 0]
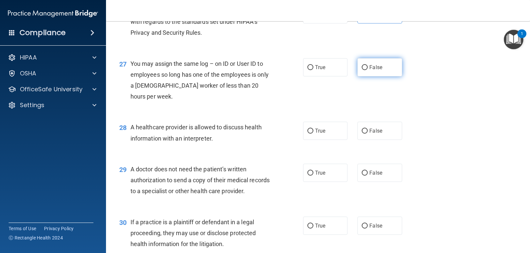
click at [376, 71] on span "False" at bounding box center [375, 67] width 13 height 6
click at [368, 70] on input "False" at bounding box center [365, 67] width 6 height 5
radio input "true"
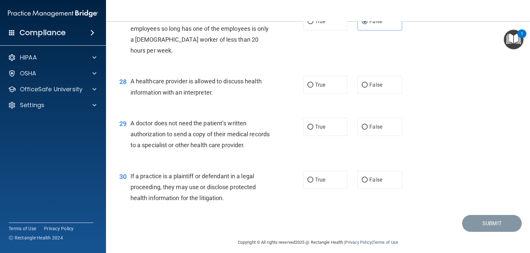
scroll to position [1491, 0]
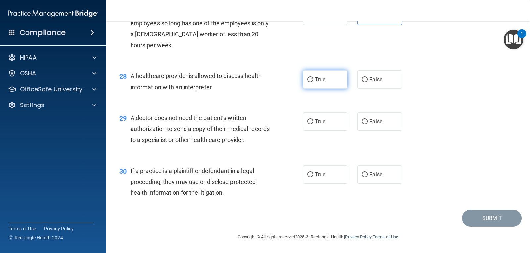
click at [312, 89] on label "True" at bounding box center [325, 80] width 44 height 18
click at [312, 82] on input "True" at bounding box center [310, 80] width 6 height 5
radio input "true"
click at [319, 131] on label "True" at bounding box center [325, 122] width 44 height 18
click at [313, 125] on input "True" at bounding box center [310, 122] width 6 height 5
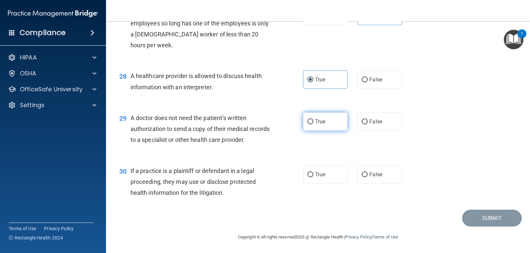
radio input "true"
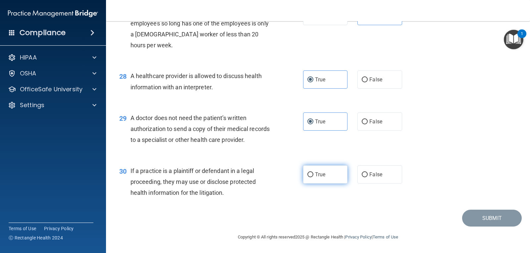
click at [318, 178] on span "True" at bounding box center [320, 175] width 10 height 6
click at [313, 178] on input "True" at bounding box center [310, 175] width 6 height 5
radio input "true"
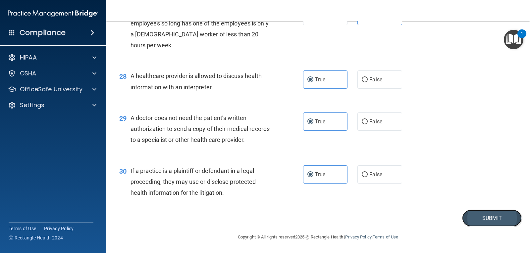
click at [501, 227] on button "Submit" at bounding box center [492, 218] width 60 height 17
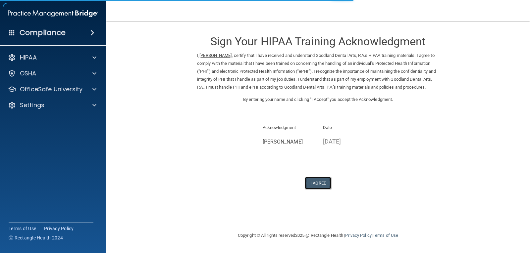
click at [317, 189] on button "I Agree" at bounding box center [318, 183] width 27 height 12
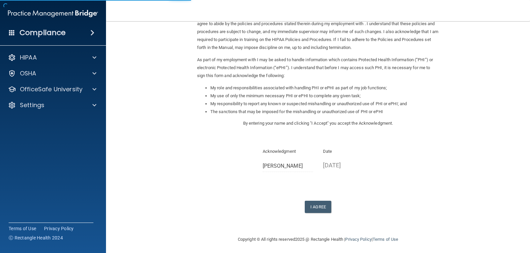
scroll to position [50, 0]
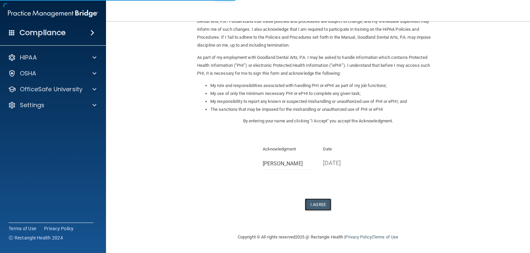
click at [318, 207] on button "I Agree" at bounding box center [318, 205] width 27 height 12
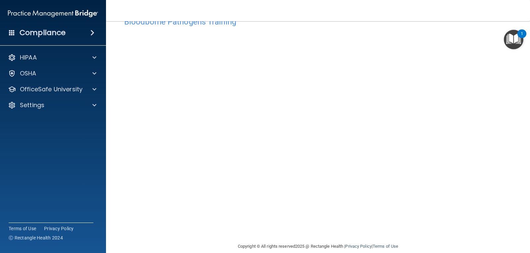
scroll to position [30, 0]
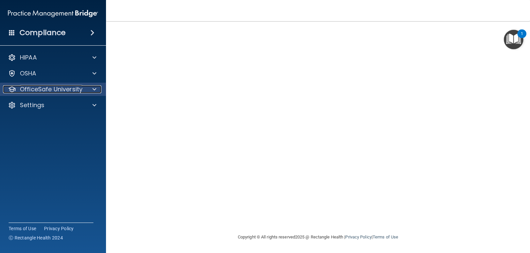
click at [36, 87] on p "OfficeSafe University" at bounding box center [51, 89] width 63 height 8
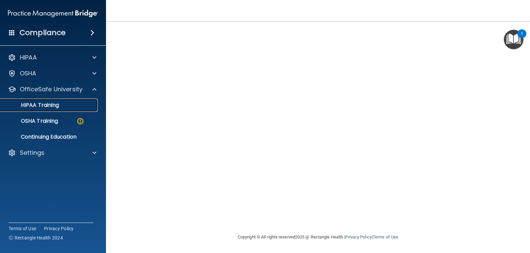
click at [38, 104] on p "HIPAA Training" at bounding box center [31, 105] width 55 height 7
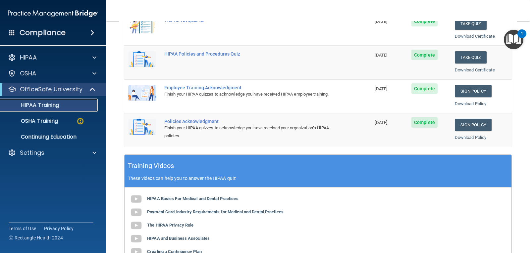
scroll to position [113, 0]
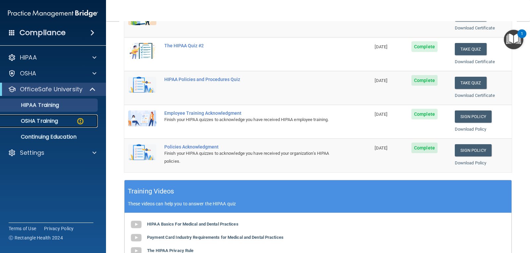
click at [35, 121] on p "OSHA Training" at bounding box center [31, 121] width 54 height 7
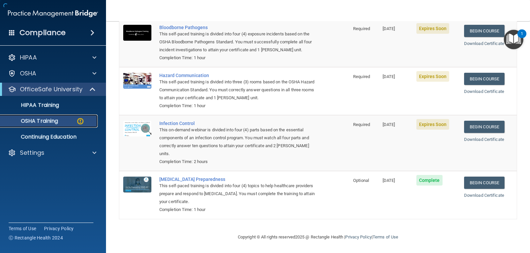
scroll to position [75, 0]
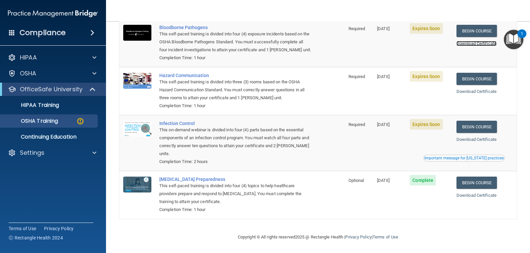
click at [472, 41] on link "Download Certificate" at bounding box center [477, 43] width 40 height 5
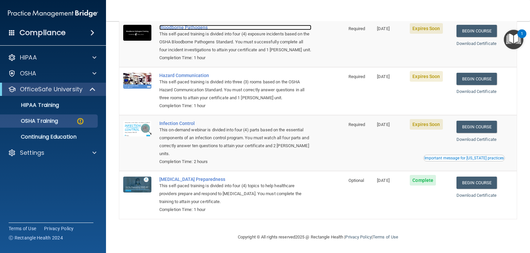
click at [173, 26] on div "Bloodborne Pathogens" at bounding box center [235, 27] width 152 height 5
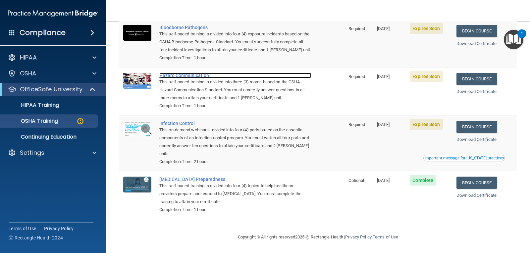
click at [176, 74] on div "Hazard Communication" at bounding box center [235, 75] width 152 height 5
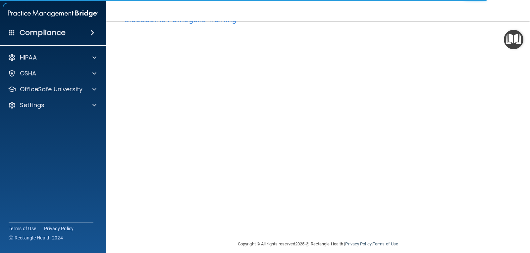
scroll to position [30, 0]
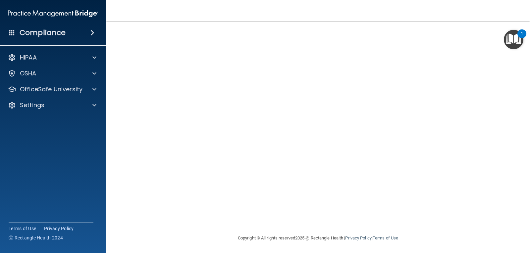
scroll to position [45, 0]
click at [41, 72] on div "OSHA" at bounding box center [44, 74] width 82 height 8
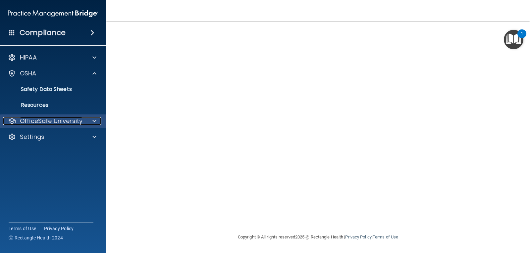
click at [43, 122] on p "OfficeSafe University" at bounding box center [51, 121] width 63 height 8
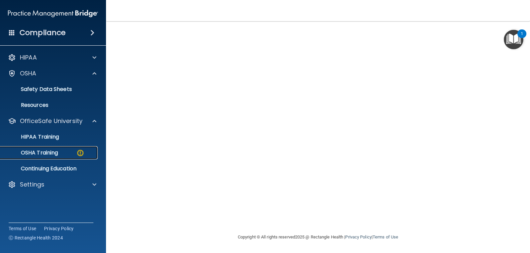
click at [53, 156] on p "OSHA Training" at bounding box center [31, 153] width 54 height 7
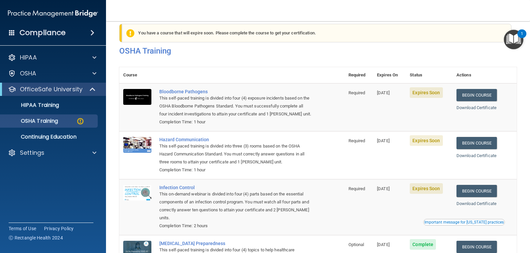
scroll to position [9, 0]
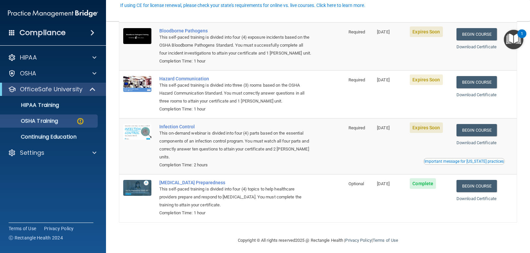
scroll to position [75, 0]
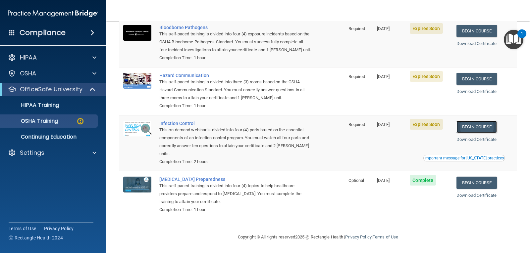
click at [477, 126] on link "Begin Course" at bounding box center [477, 127] width 40 height 12
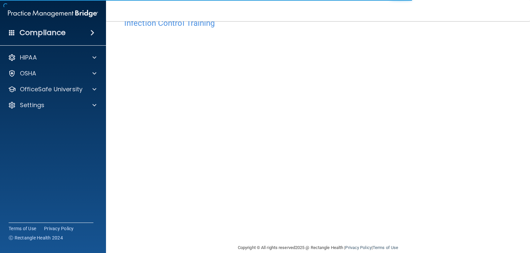
scroll to position [30, 0]
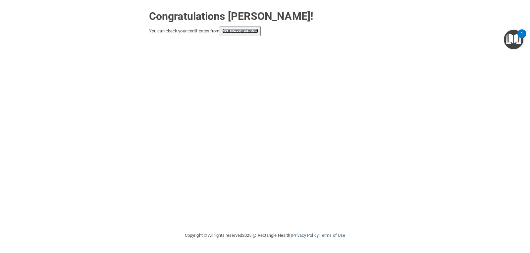
click at [238, 29] on link "your account page!" at bounding box center [240, 30] width 36 height 5
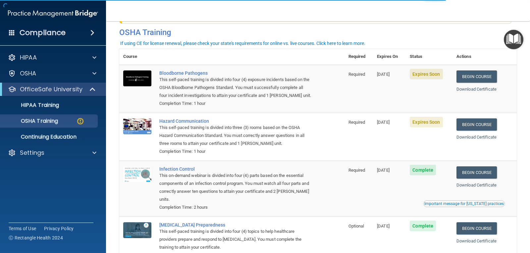
scroll to position [66, 0]
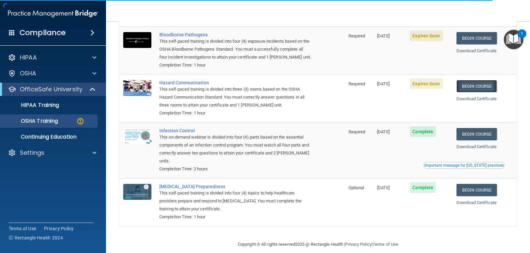
click at [474, 86] on link "Begin Course" at bounding box center [477, 86] width 40 height 12
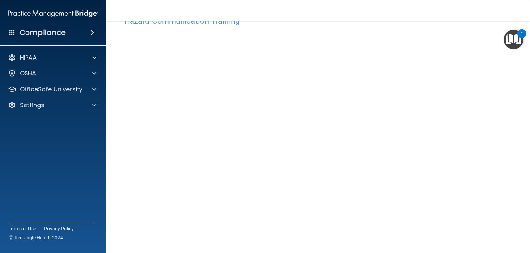
scroll to position [33, 0]
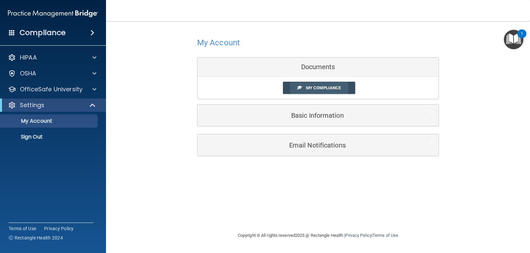
click at [343, 89] on link "My Compliance" at bounding box center [319, 88] width 73 height 12
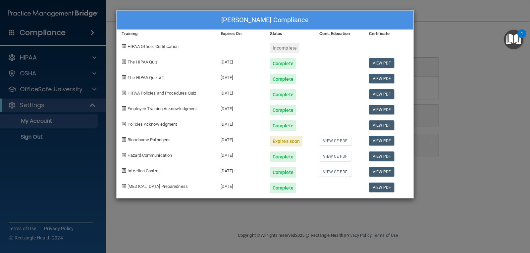
click at [289, 140] on div "Expires soon" at bounding box center [286, 141] width 32 height 11
click at [475, 93] on div "[PERSON_NAME] Compliance Training Expires On Status Cont. Education Certificate…" at bounding box center [265, 126] width 530 height 253
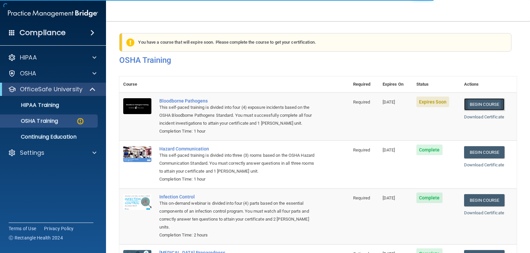
click at [480, 103] on link "Begin Course" at bounding box center [484, 104] width 40 height 12
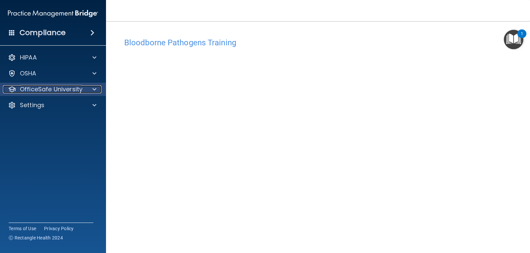
click at [59, 89] on p "OfficeSafe University" at bounding box center [51, 89] width 63 height 8
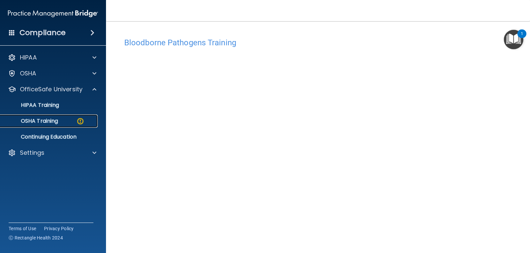
click at [48, 123] on p "OSHA Training" at bounding box center [31, 121] width 54 height 7
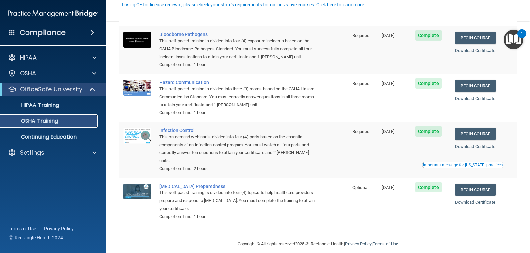
scroll to position [49, 0]
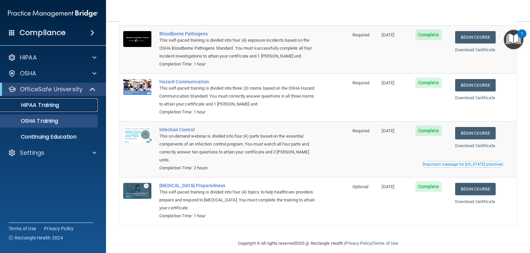
click at [58, 104] on p "HIPAA Training" at bounding box center [31, 105] width 55 height 7
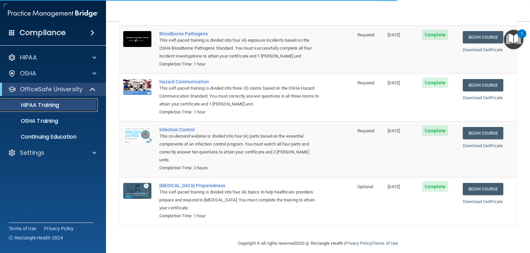
scroll to position [245, 0]
